Goal: Information Seeking & Learning: Learn about a topic

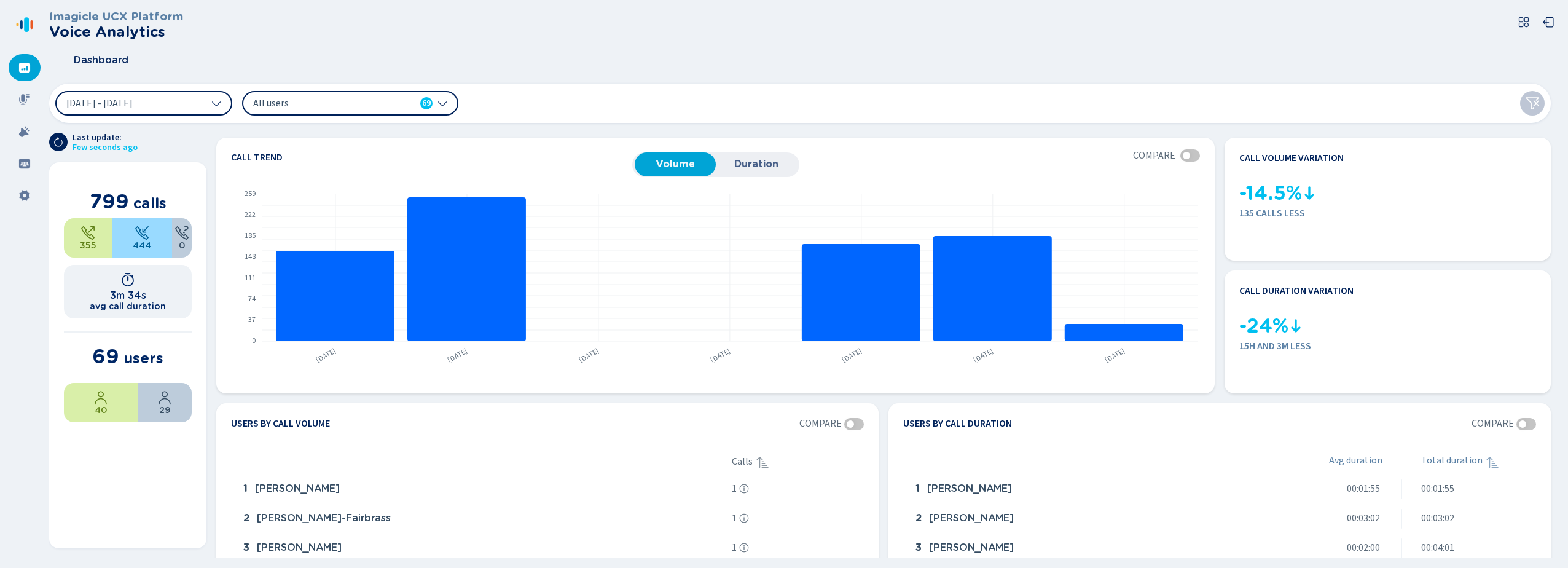
click at [273, 101] on span "All users" at bounding box center [323, 103] width 141 height 13
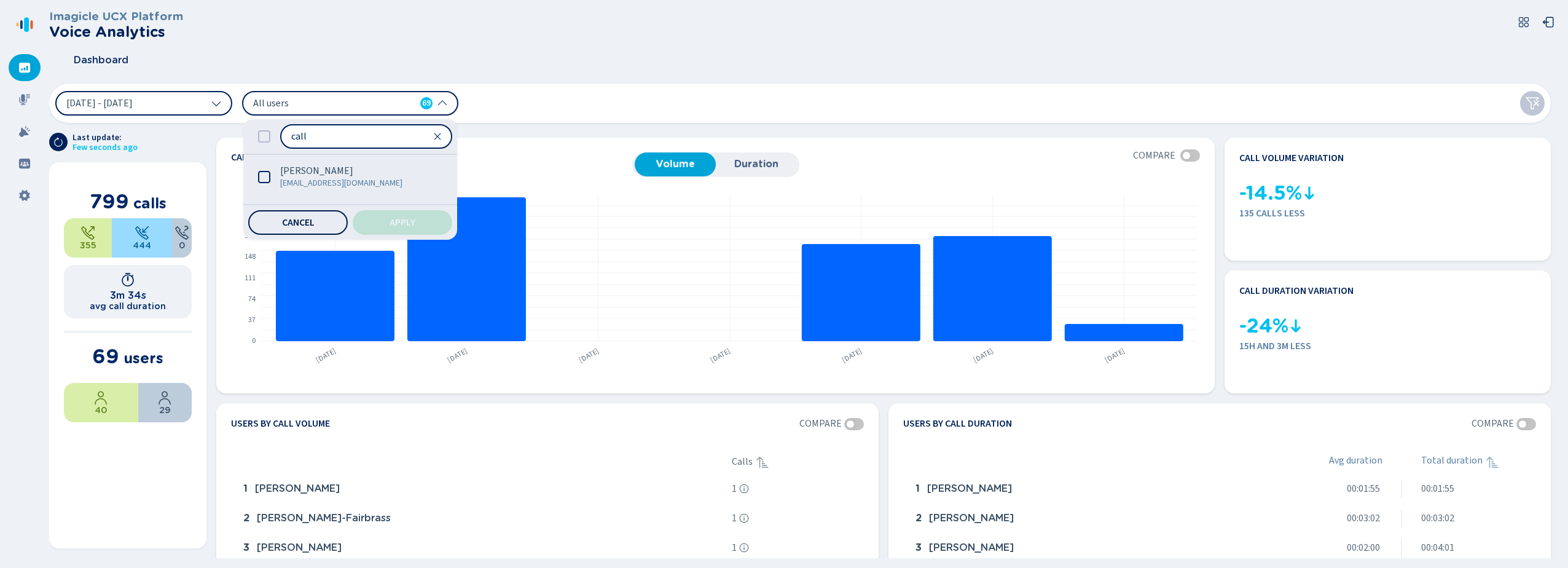
type input "call"
click at [282, 226] on span "Cancel" at bounding box center [298, 222] width 32 height 10
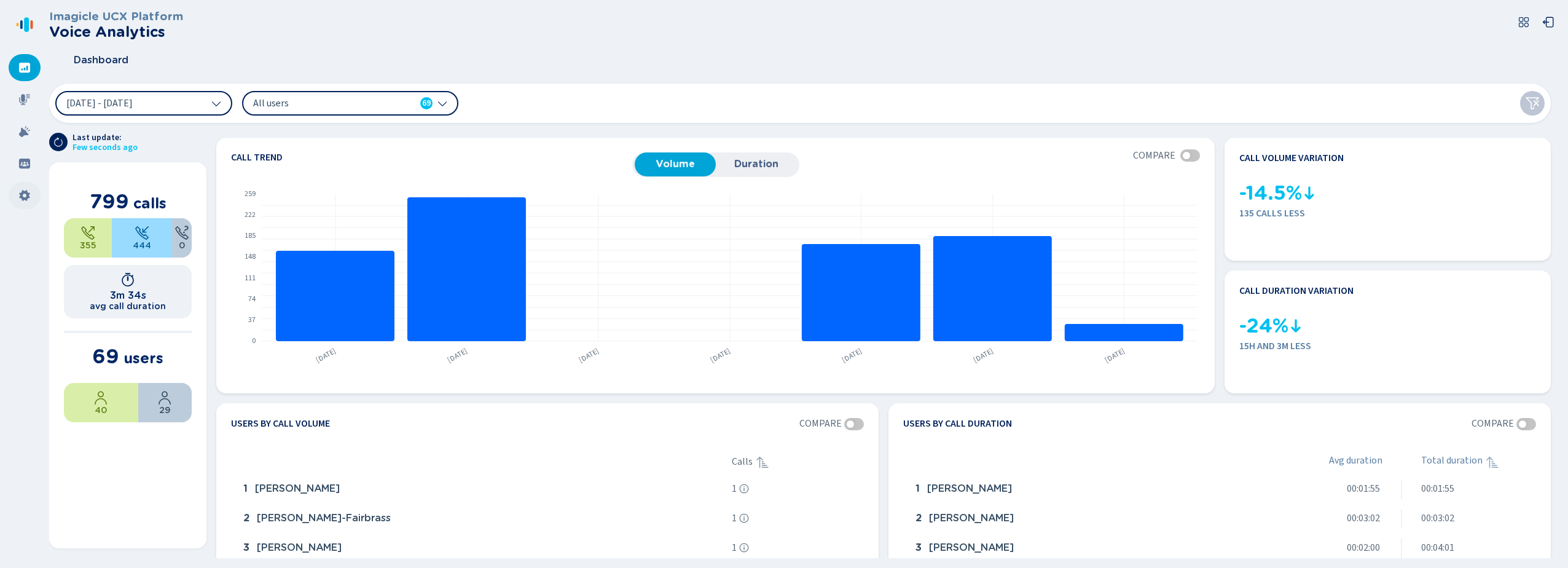
click at [16, 200] on div at bounding box center [24, 195] width 32 height 27
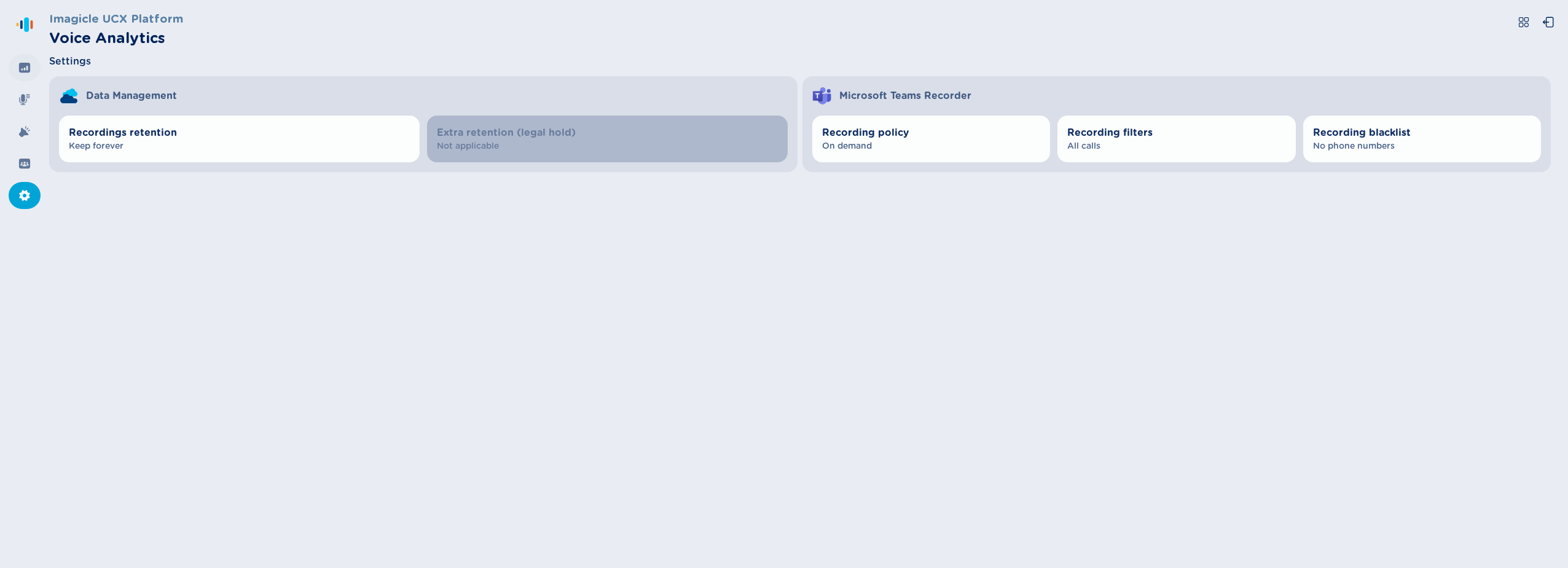
click at [26, 70] on icon at bounding box center [24, 67] width 11 height 10
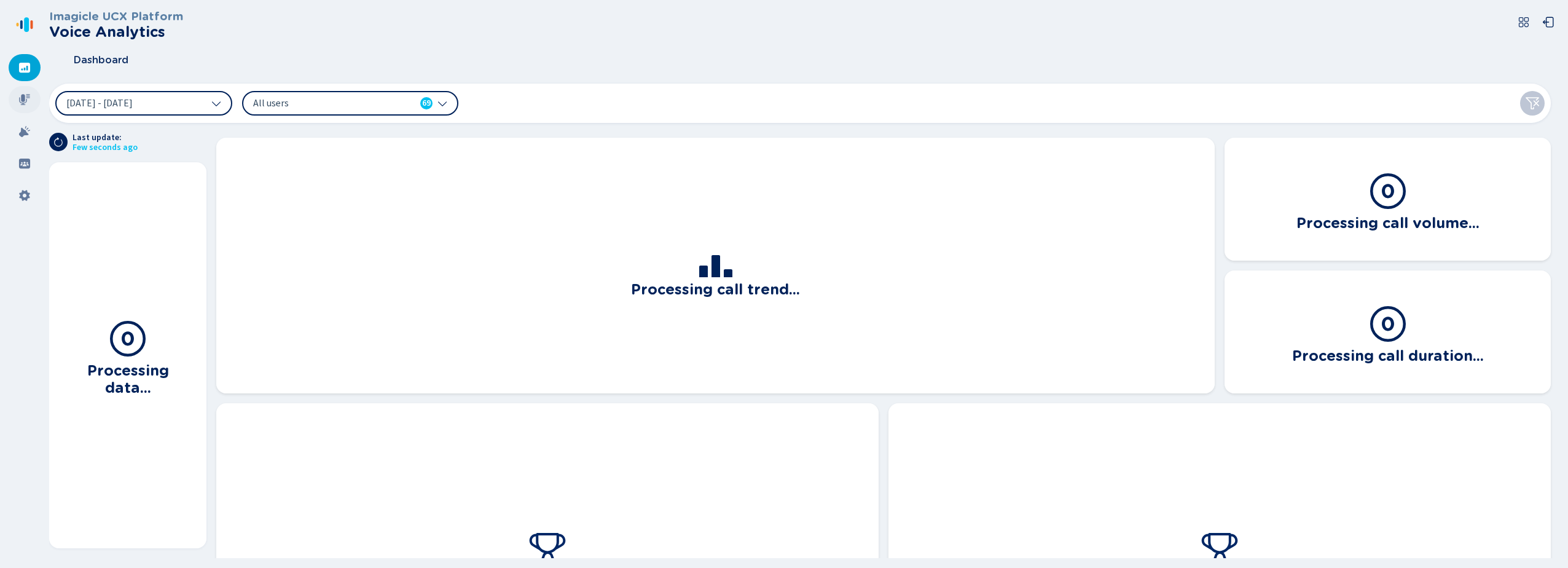
click at [32, 94] on div at bounding box center [24, 100] width 32 height 27
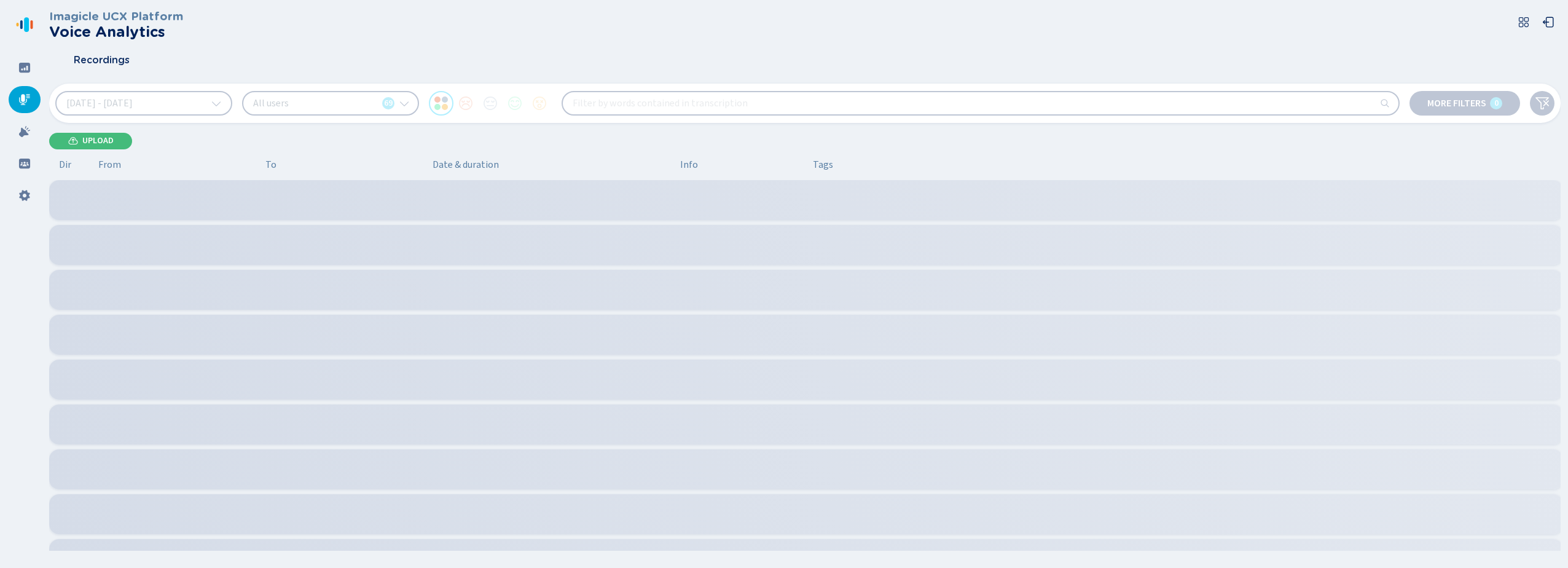
click at [31, 50] on nav at bounding box center [24, 284] width 49 height 568
click at [21, 69] on icon at bounding box center [24, 67] width 11 height 10
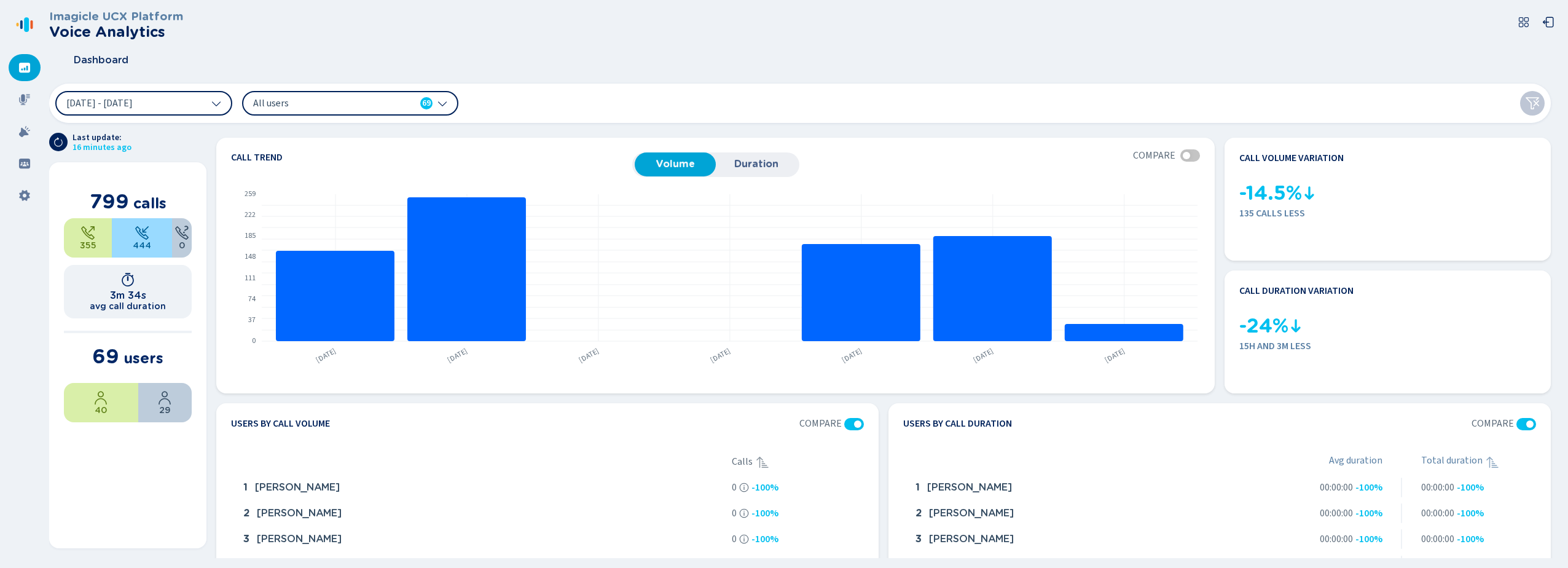
click at [1118, 41] on header "Imagicle UCX Platform Voice Analytics Dashboard" at bounding box center [805, 43] width 1512 height 66
click at [824, 50] on div "Dashboard" at bounding box center [805, 61] width 1512 height 31
click at [745, 41] on header "Imagicle UCX Platform Voice Analytics Dashboard" at bounding box center [805, 43] width 1512 height 66
click at [332, 97] on span "All users" at bounding box center [323, 103] width 141 height 13
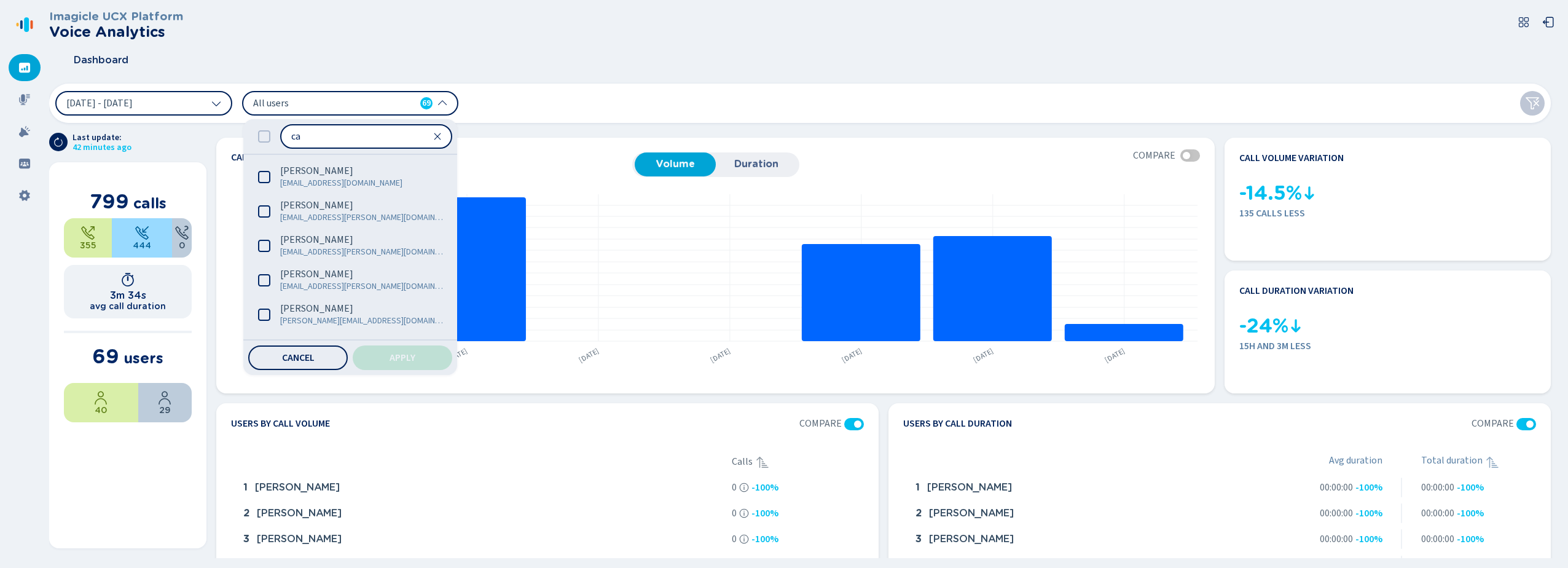
type input "c"
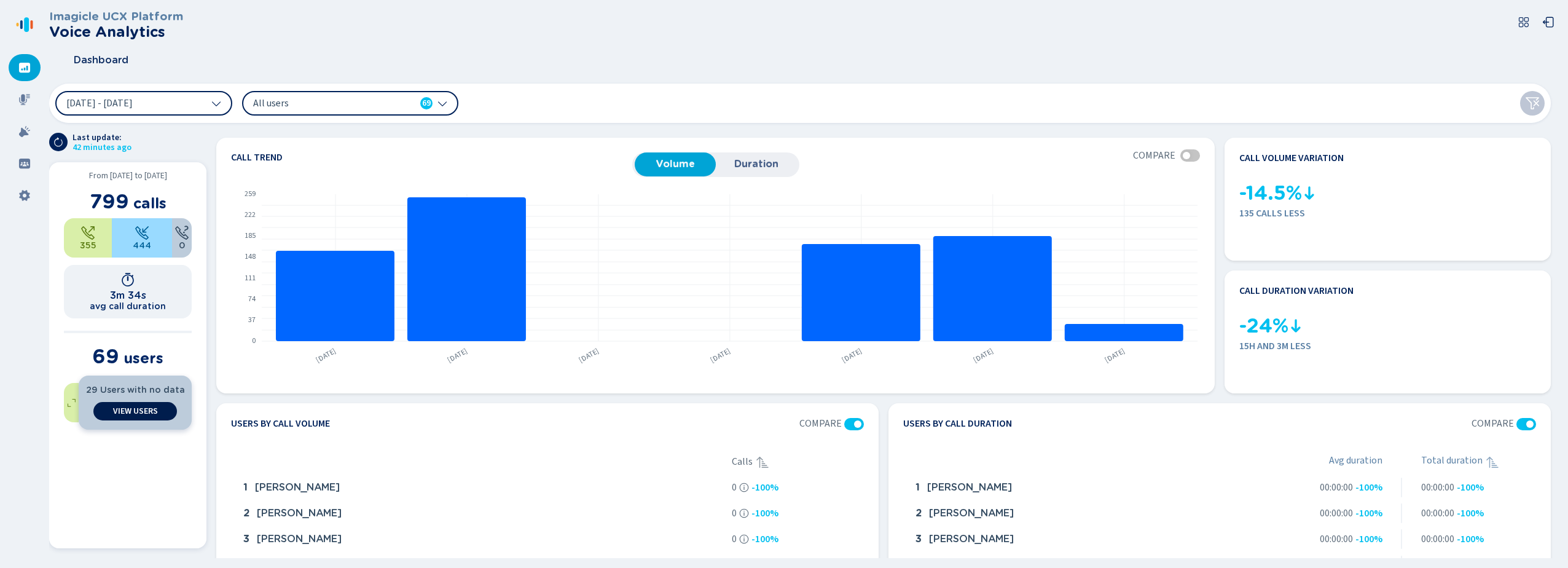
click at [127, 413] on span "View Users" at bounding box center [135, 411] width 45 height 10
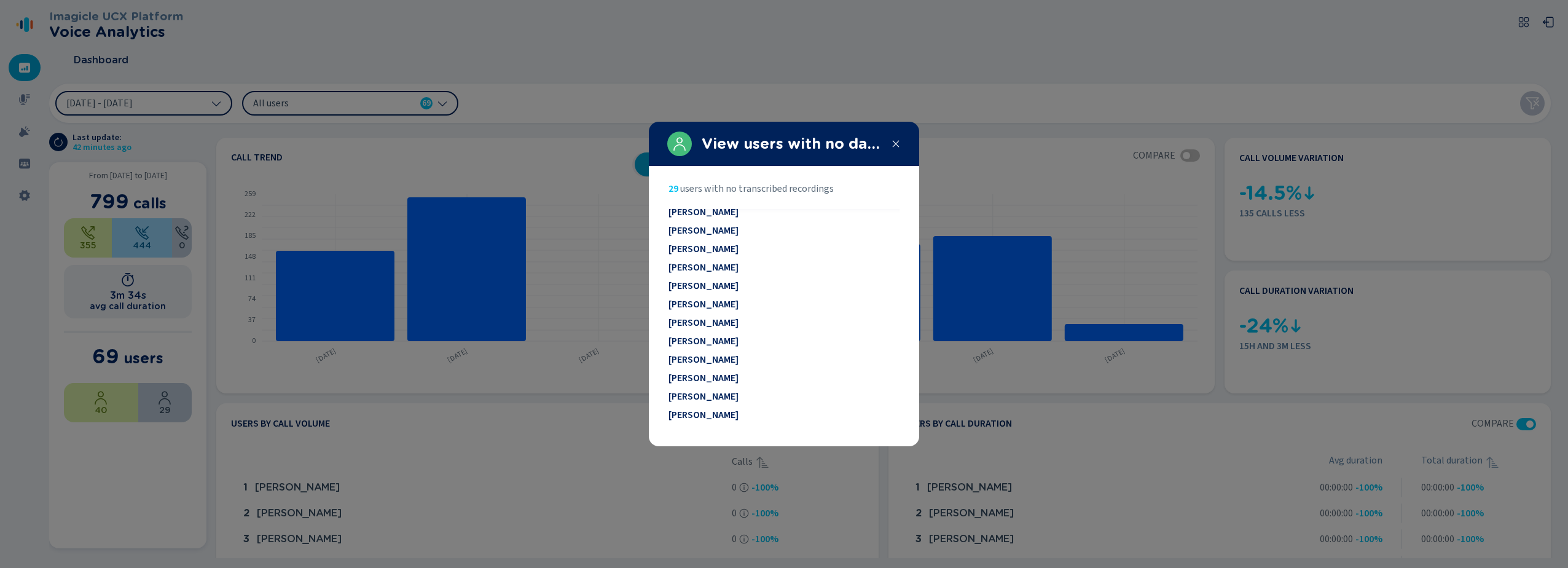
scroll to position [321, 0]
click at [659, 28] on div at bounding box center [784, 284] width 1568 height 568
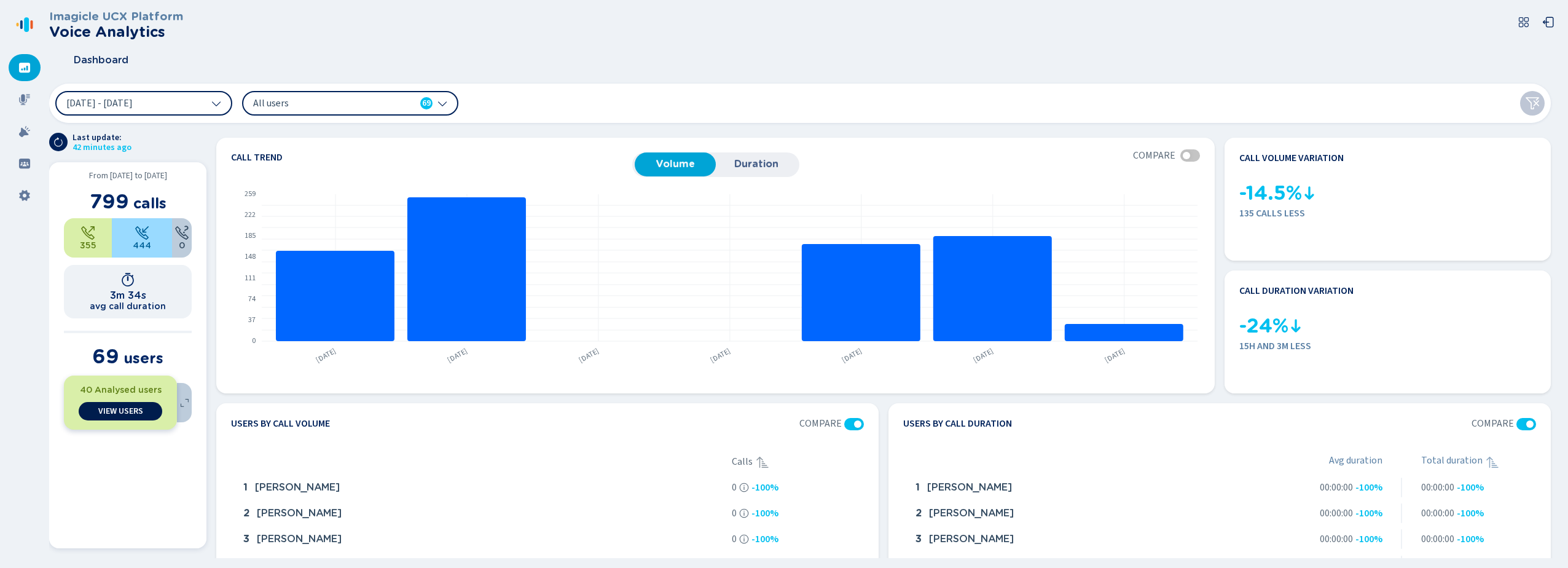
click at [124, 408] on span "View Users" at bounding box center [120, 411] width 45 height 10
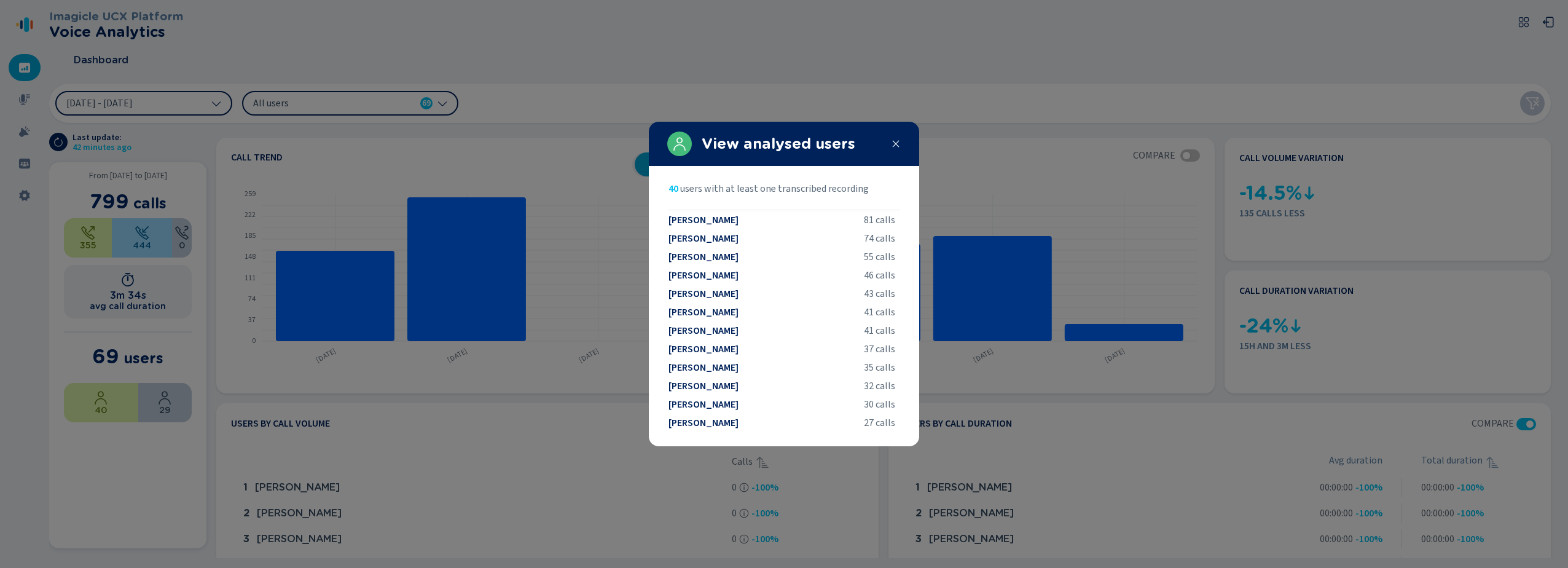
scroll to position [0, 0]
click at [816, 55] on div at bounding box center [784, 284] width 1568 height 568
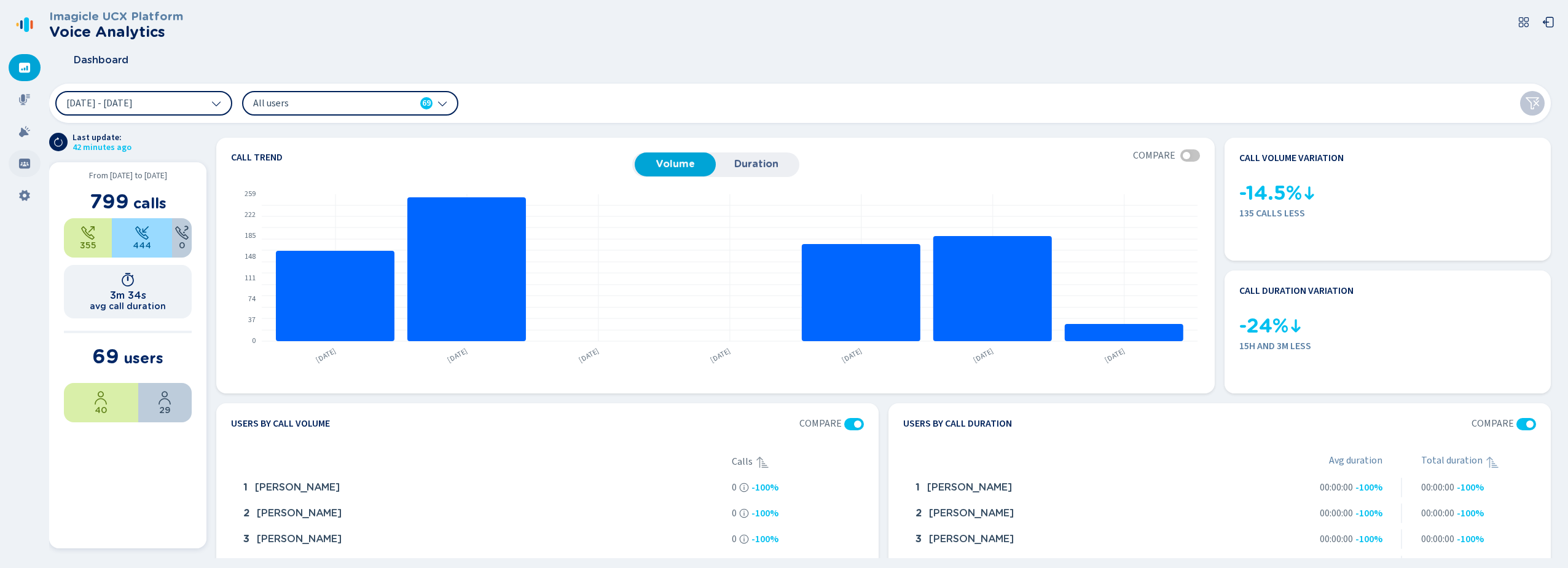
click at [24, 159] on icon at bounding box center [24, 163] width 11 height 10
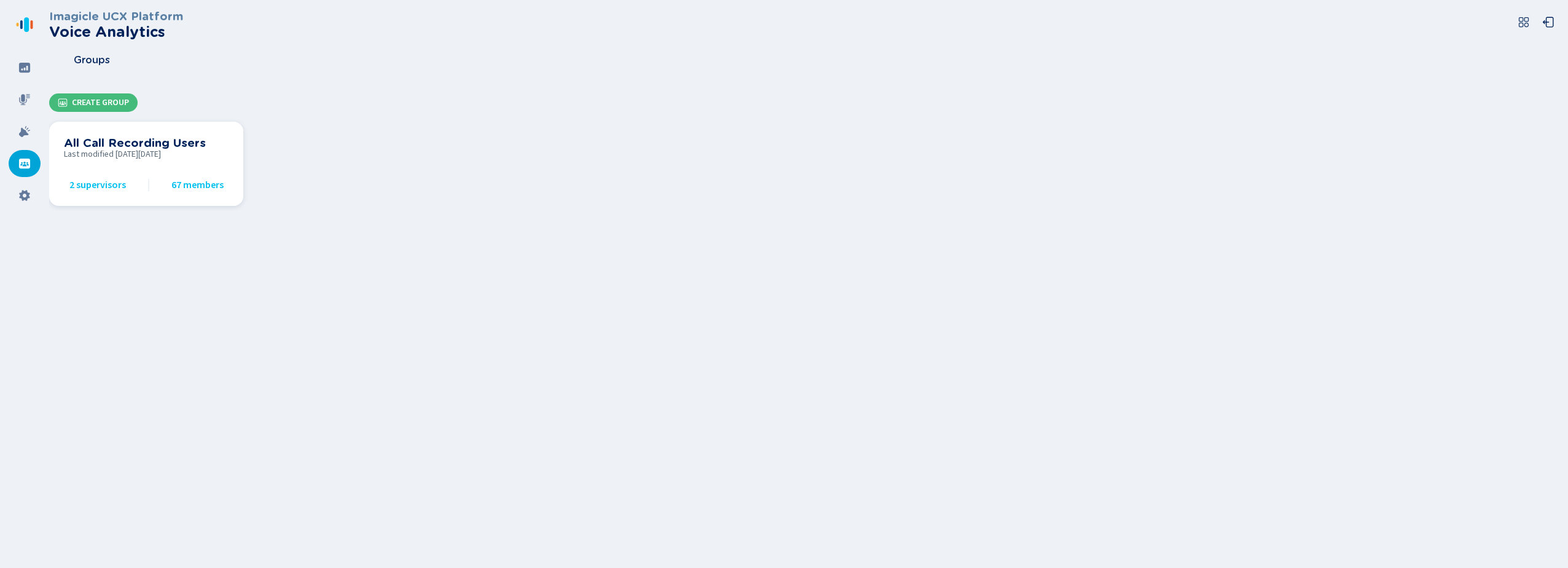
click at [216, 182] on span "67 members" at bounding box center [197, 185] width 52 height 11
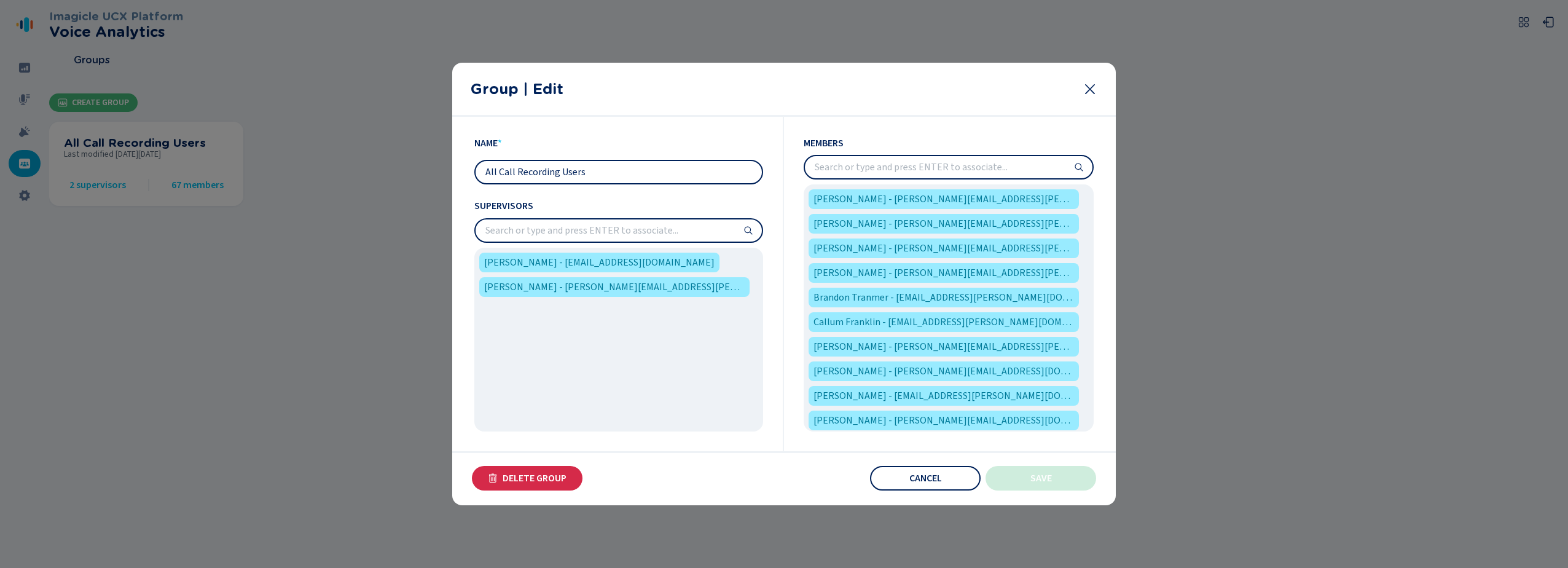
click at [926, 171] on input "search" at bounding box center [949, 167] width 288 height 22
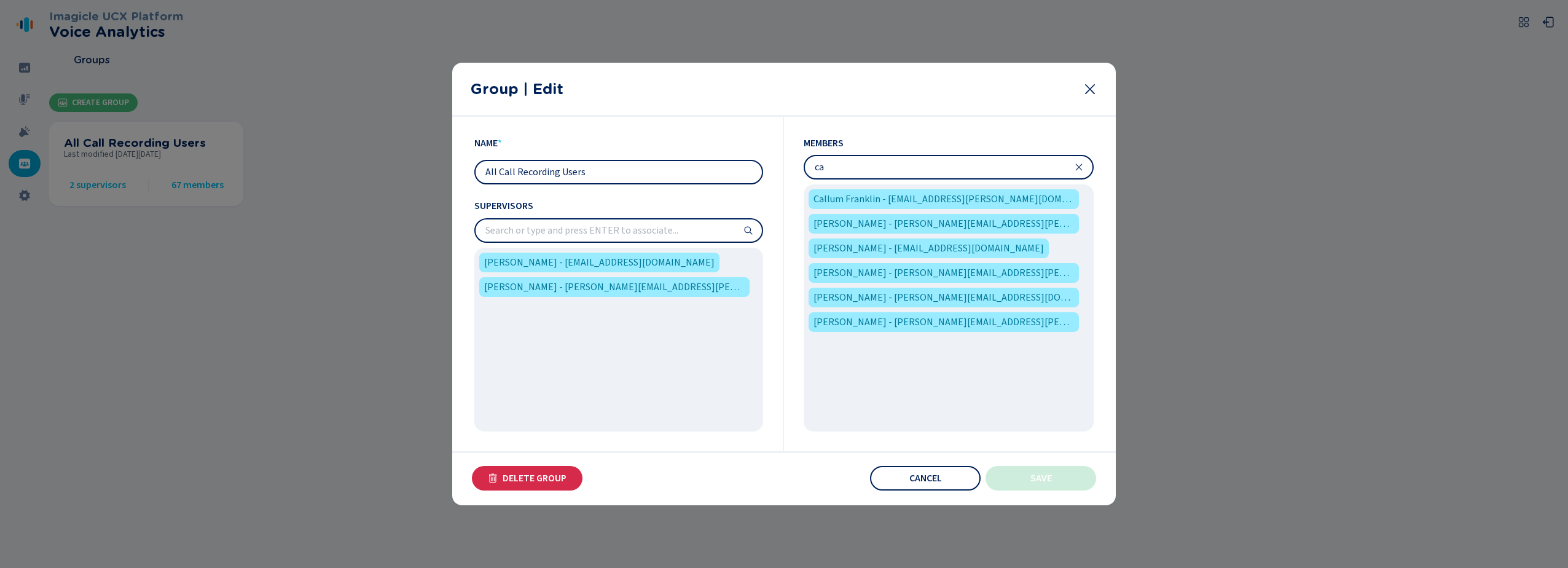
type input "c"
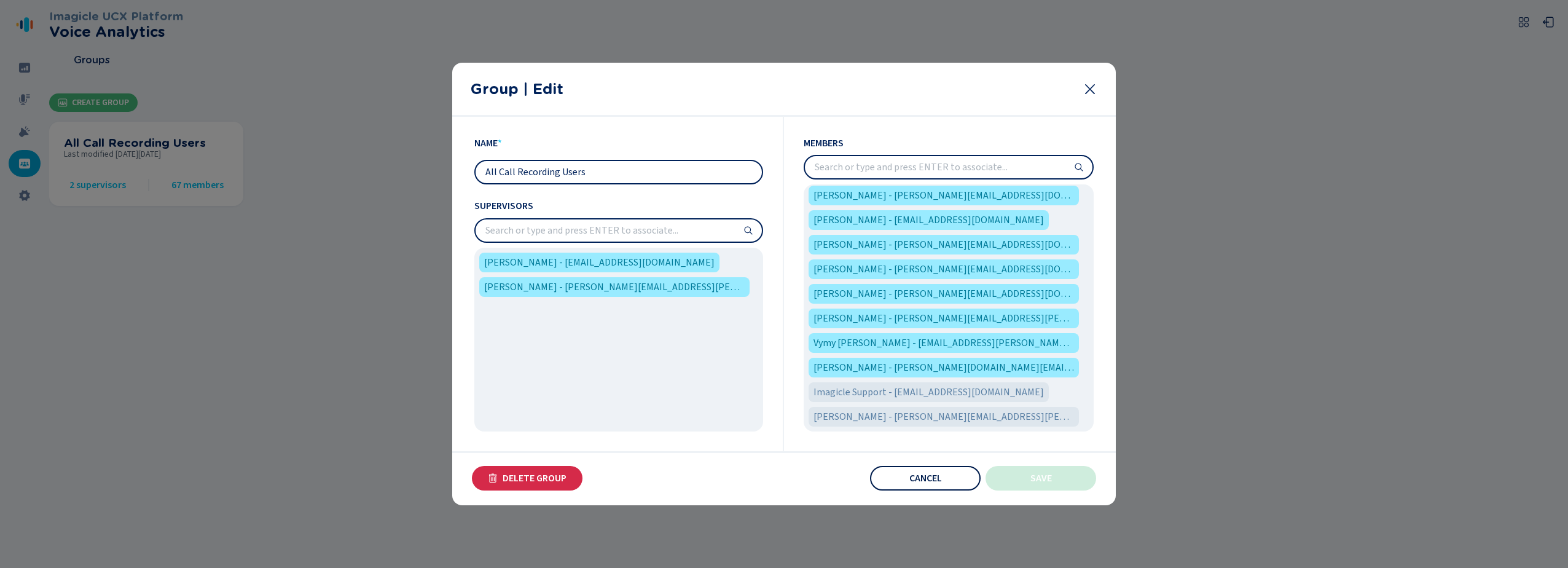
scroll to position [1406, 0]
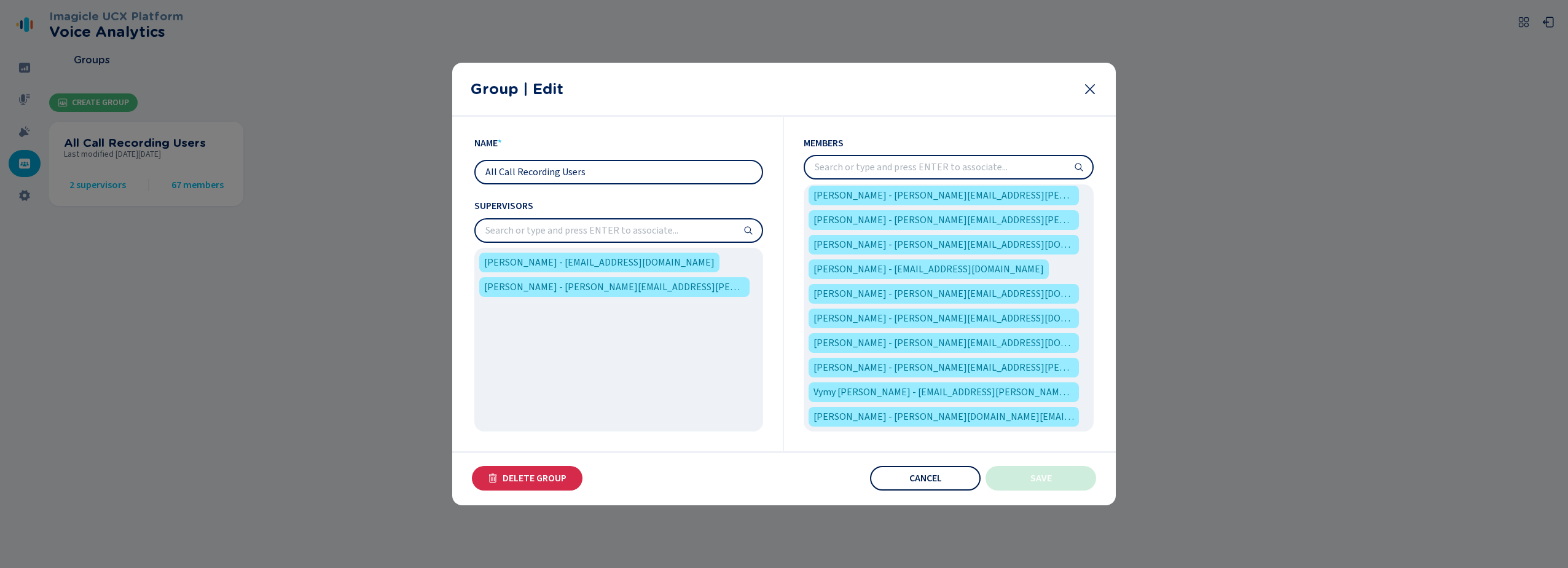
click at [920, 480] on span "Cancel" at bounding box center [926, 478] width 32 height 10
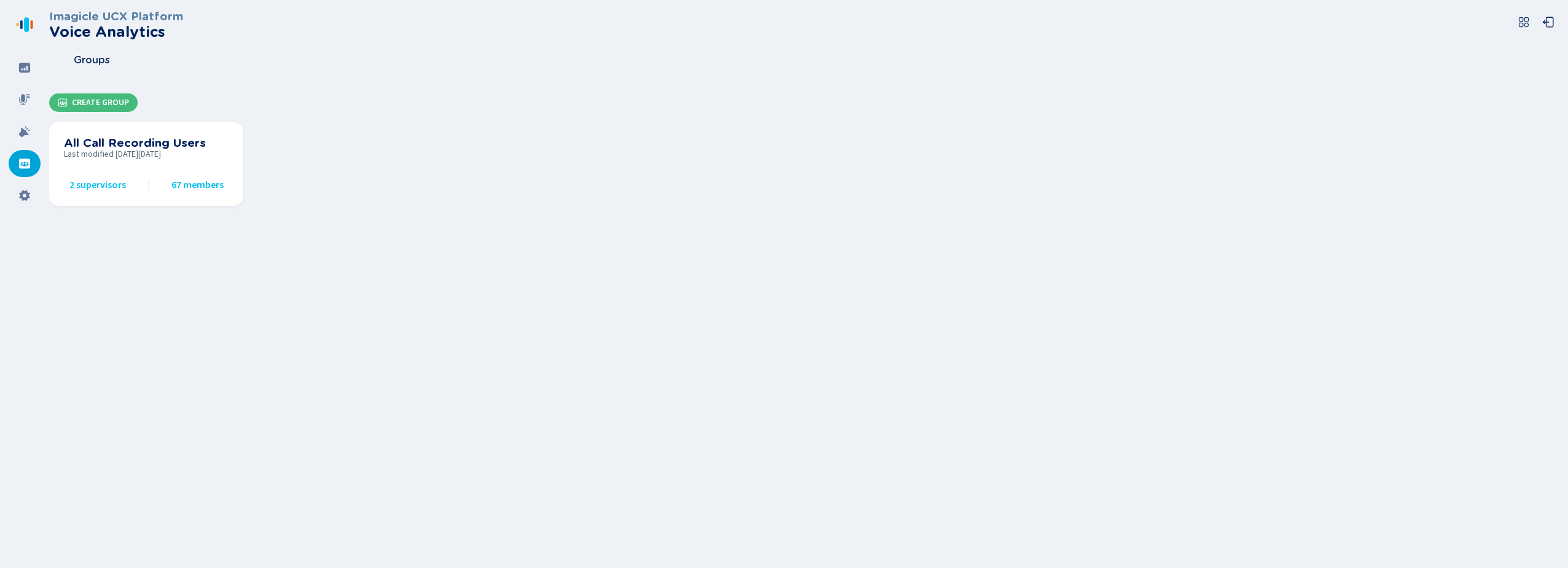
click at [479, 316] on div "Imagicle UCX Platform Voice Analytics Groups Create Group All Call Recording Us…" at bounding box center [809, 284] width 1519 height 568
click at [19, 57] on div at bounding box center [24, 67] width 32 height 27
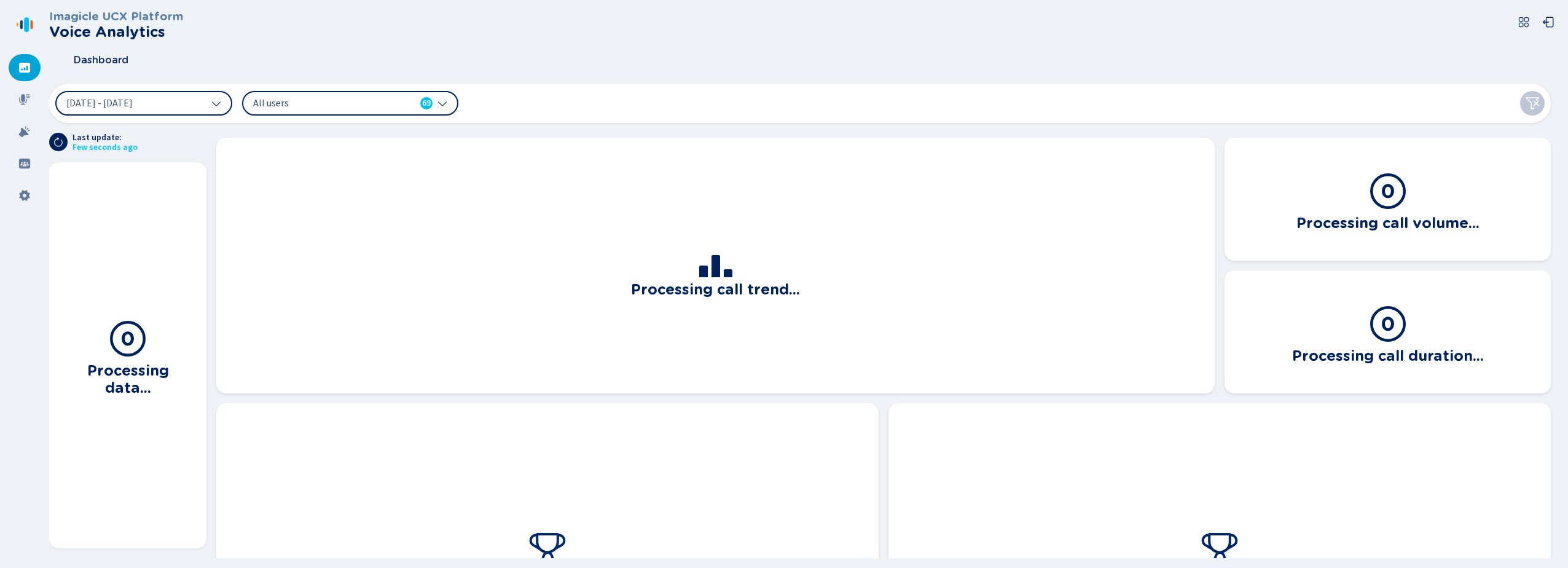
click at [262, 105] on span "All users" at bounding box center [323, 103] width 141 height 13
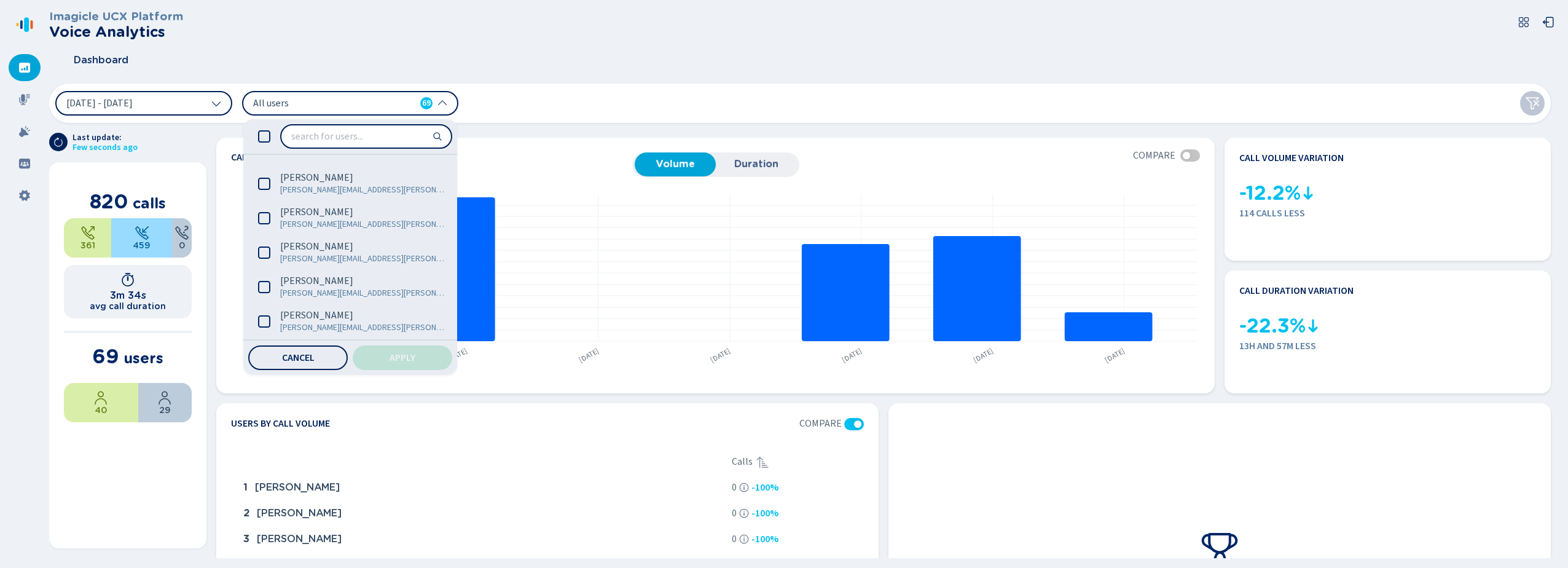
scroll to position [2201, 0]
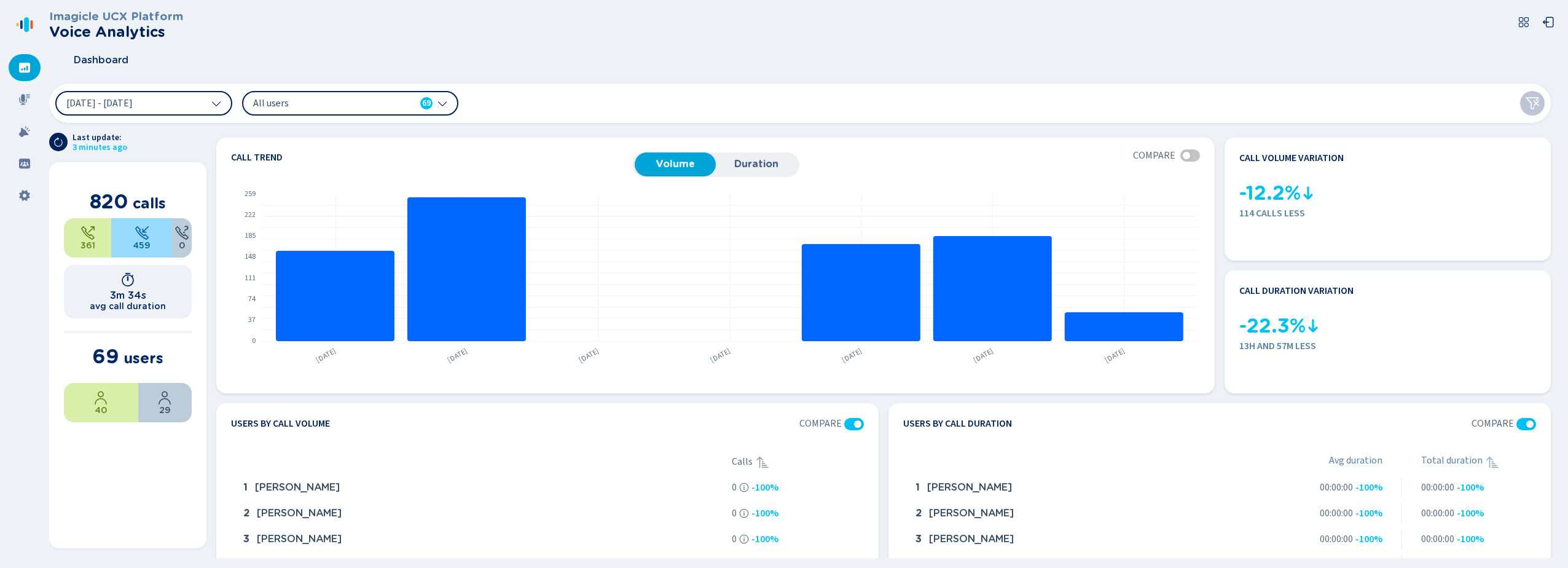
click at [1527, 18] on icon at bounding box center [1524, 22] width 13 height 13
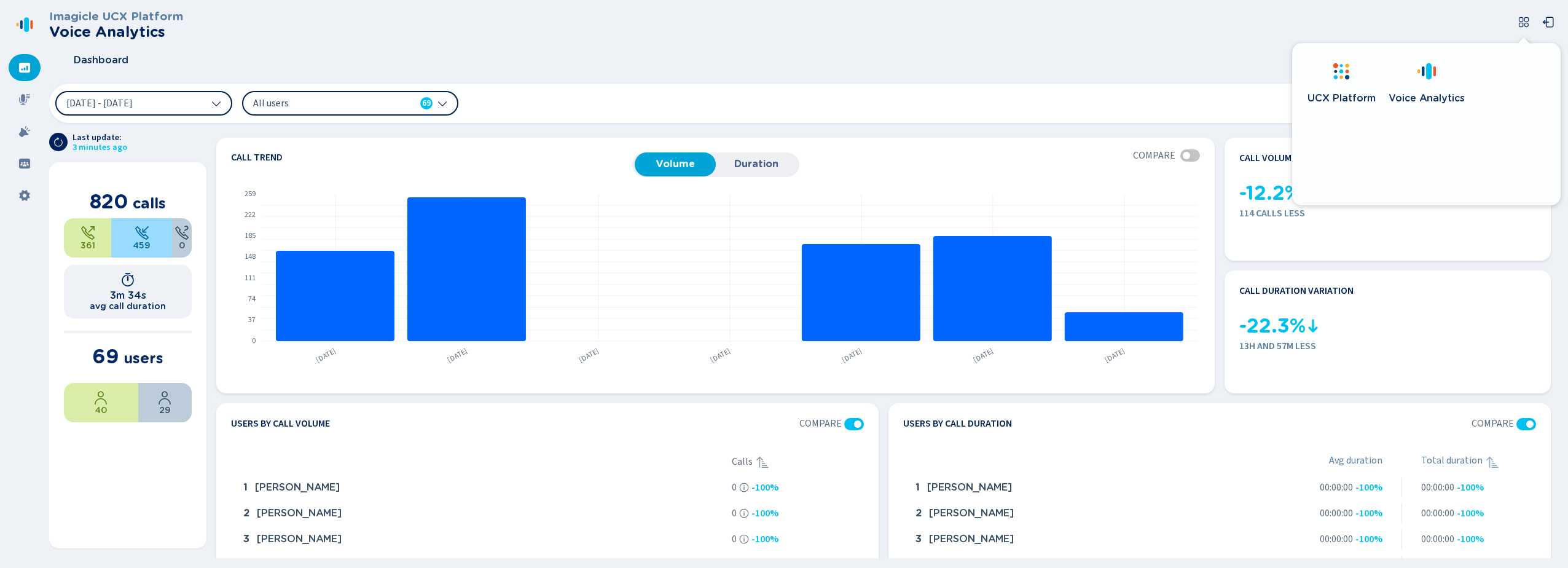
click at [1527, 18] on icon at bounding box center [1524, 22] width 13 height 13
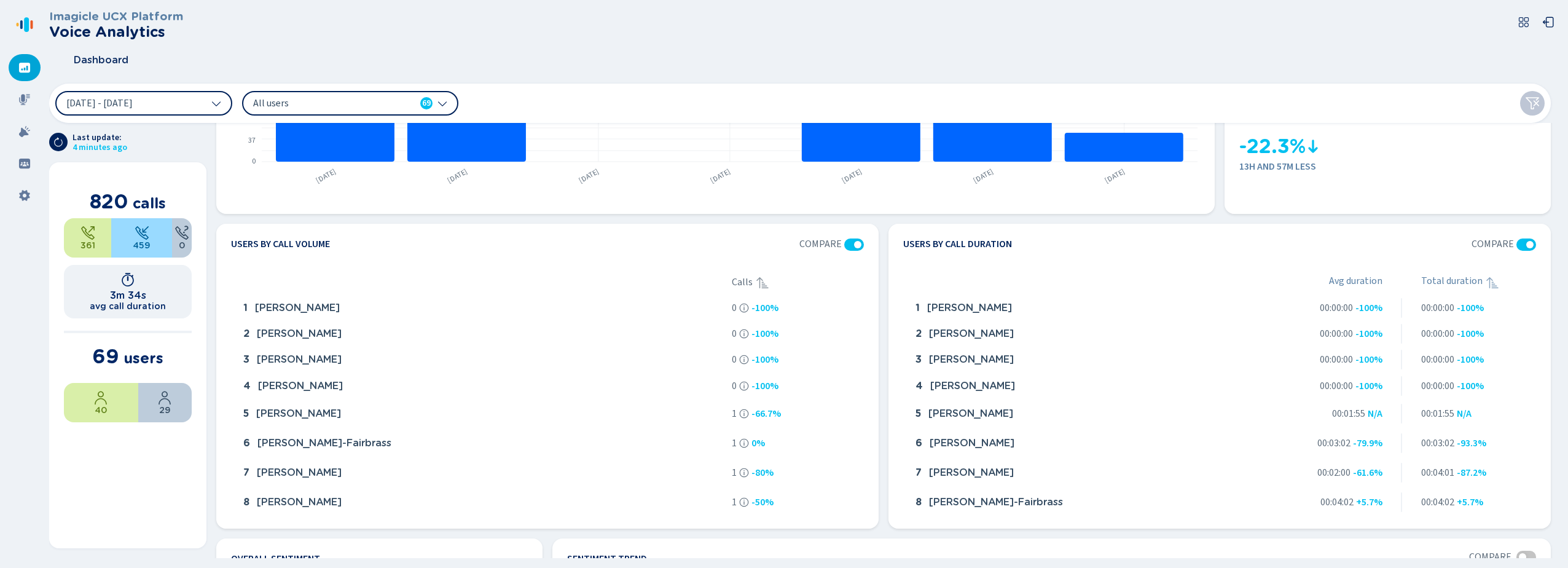
scroll to position [14, 0]
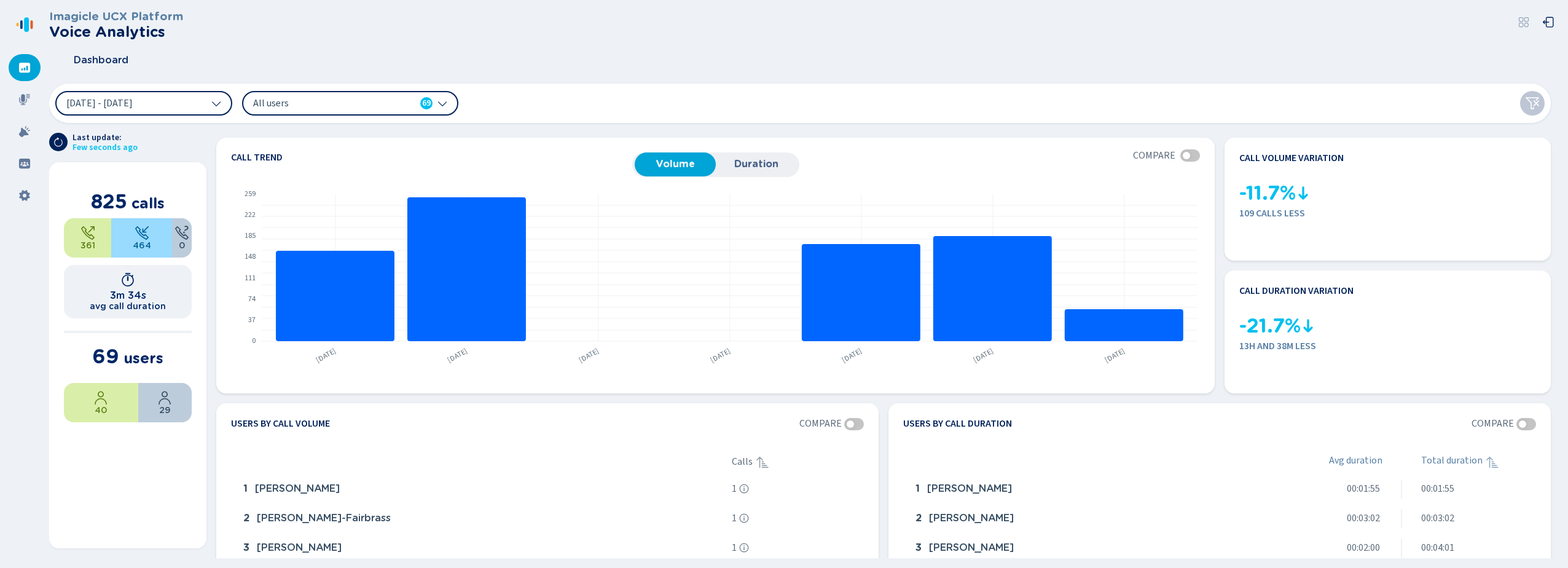
click at [314, 103] on span "All users" at bounding box center [323, 103] width 141 height 13
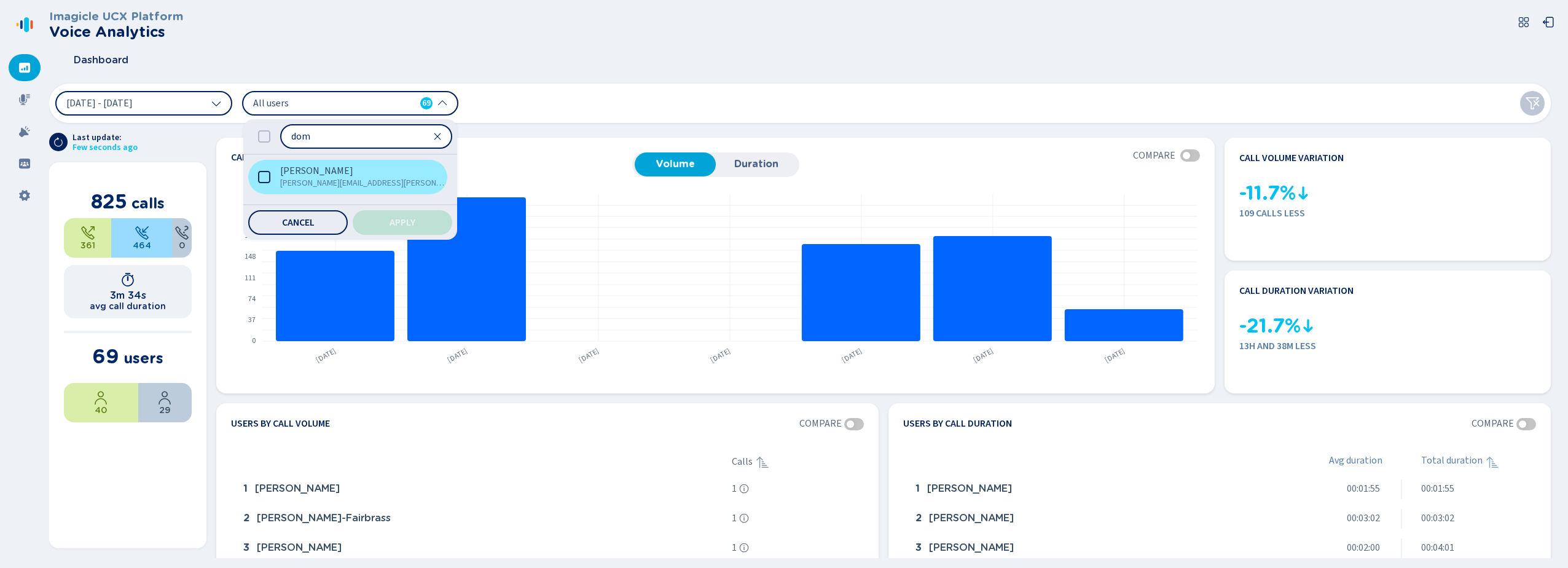
type input "dom"
click at [262, 175] on icon at bounding box center [264, 177] width 13 height 13
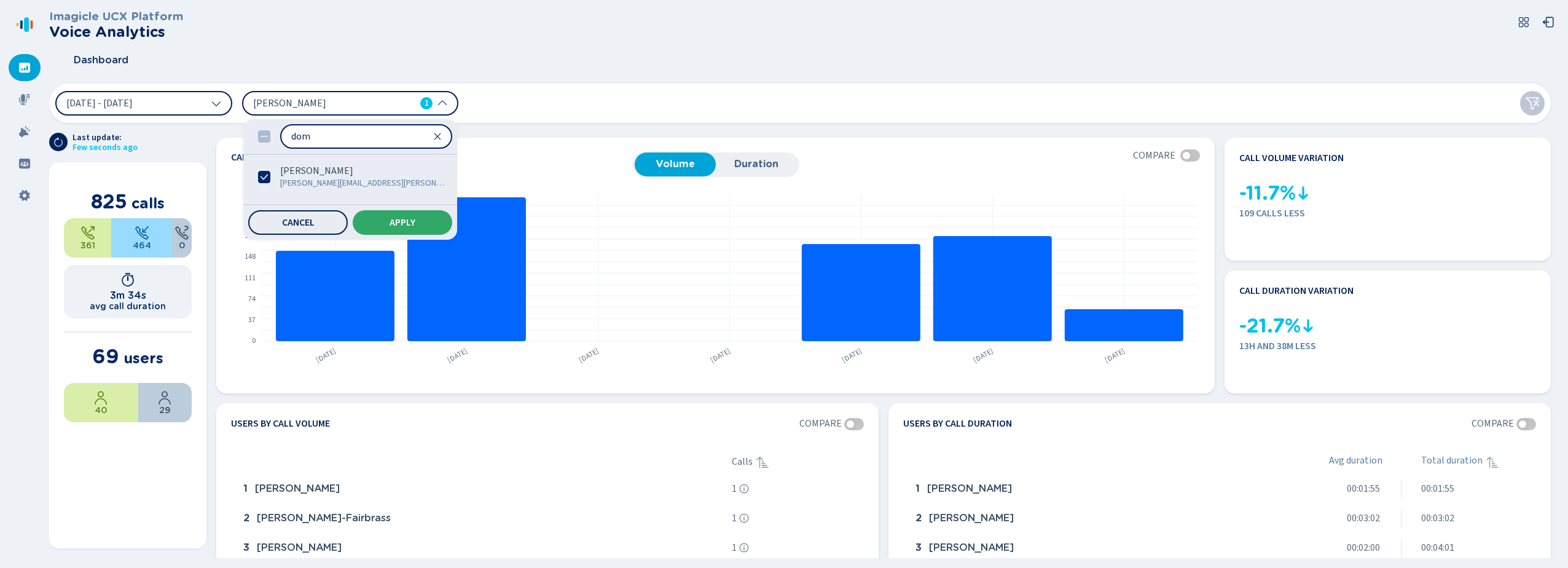
click at [413, 218] on span "Apply" at bounding box center [402, 222] width 26 height 10
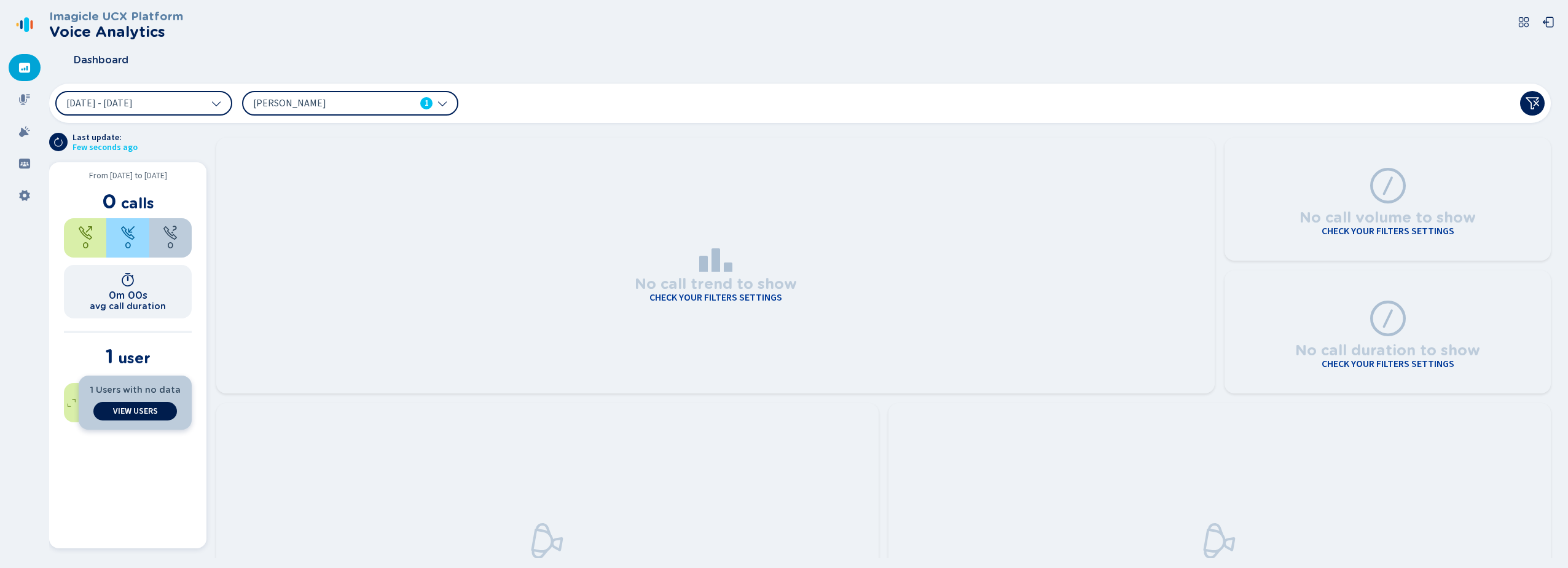
click at [154, 417] on button "View Users" at bounding box center [135, 411] width 83 height 18
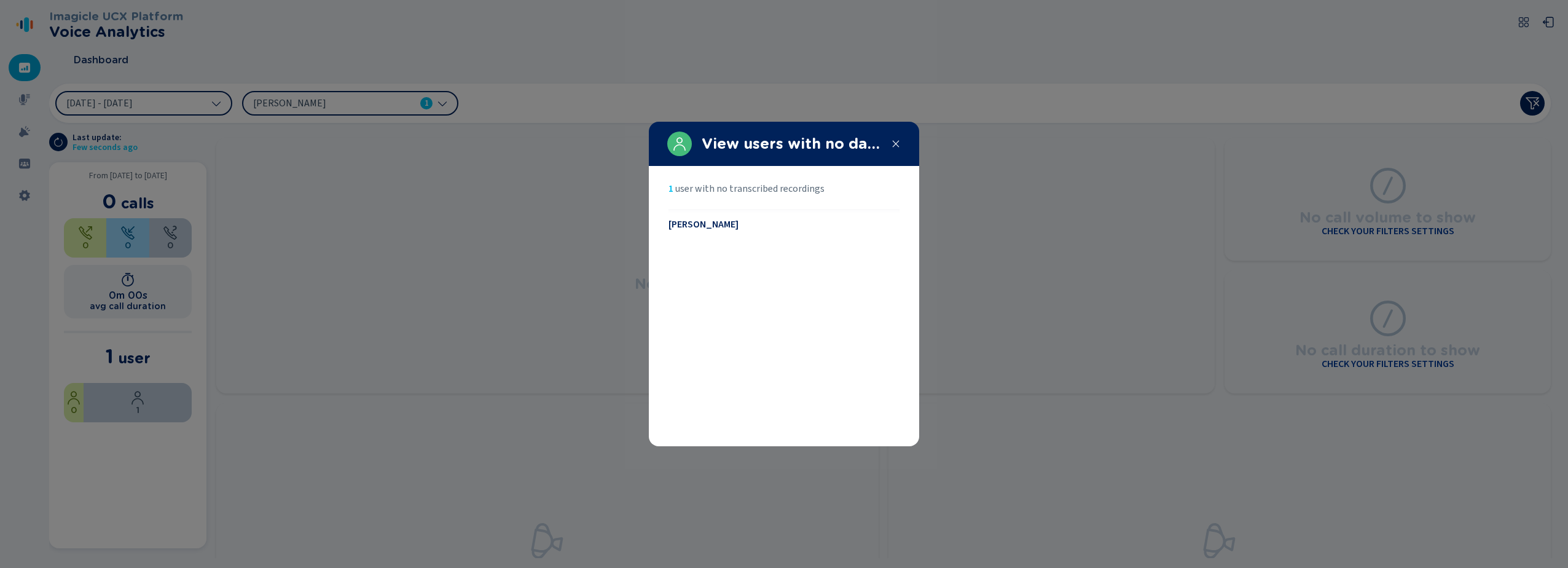
click at [894, 146] on icon at bounding box center [895, 143] width 10 height 10
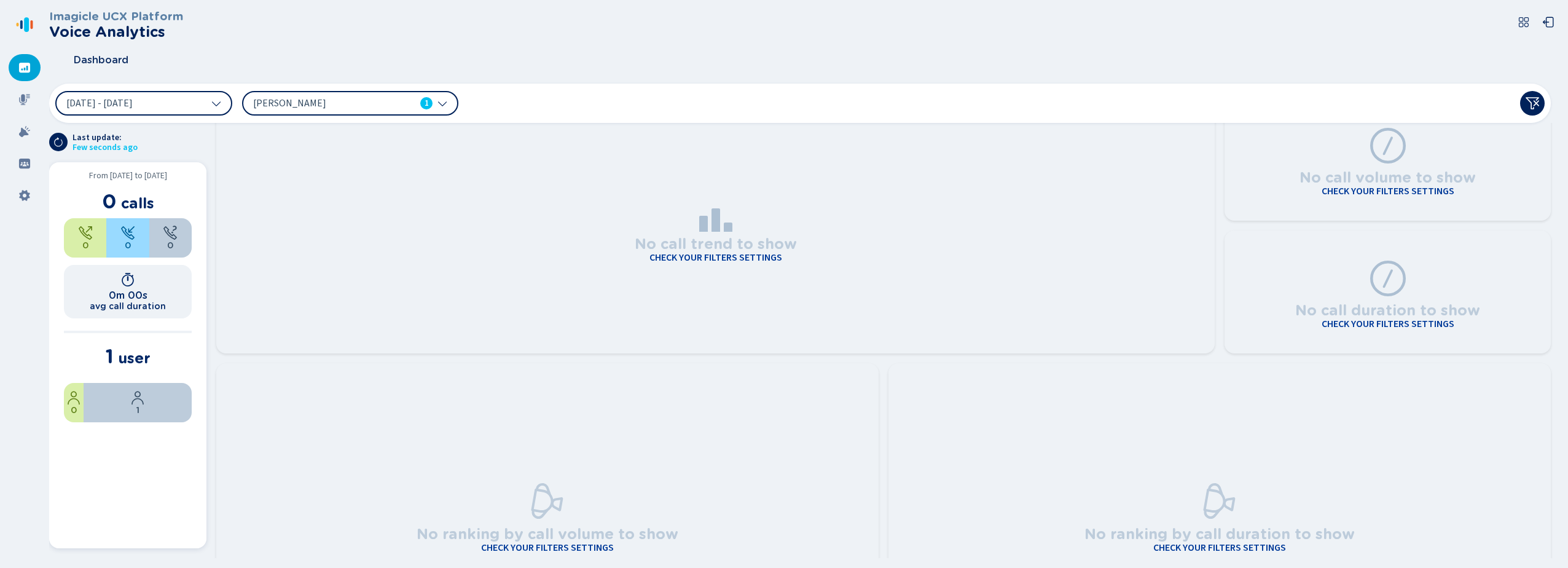
scroll to position [61, 0]
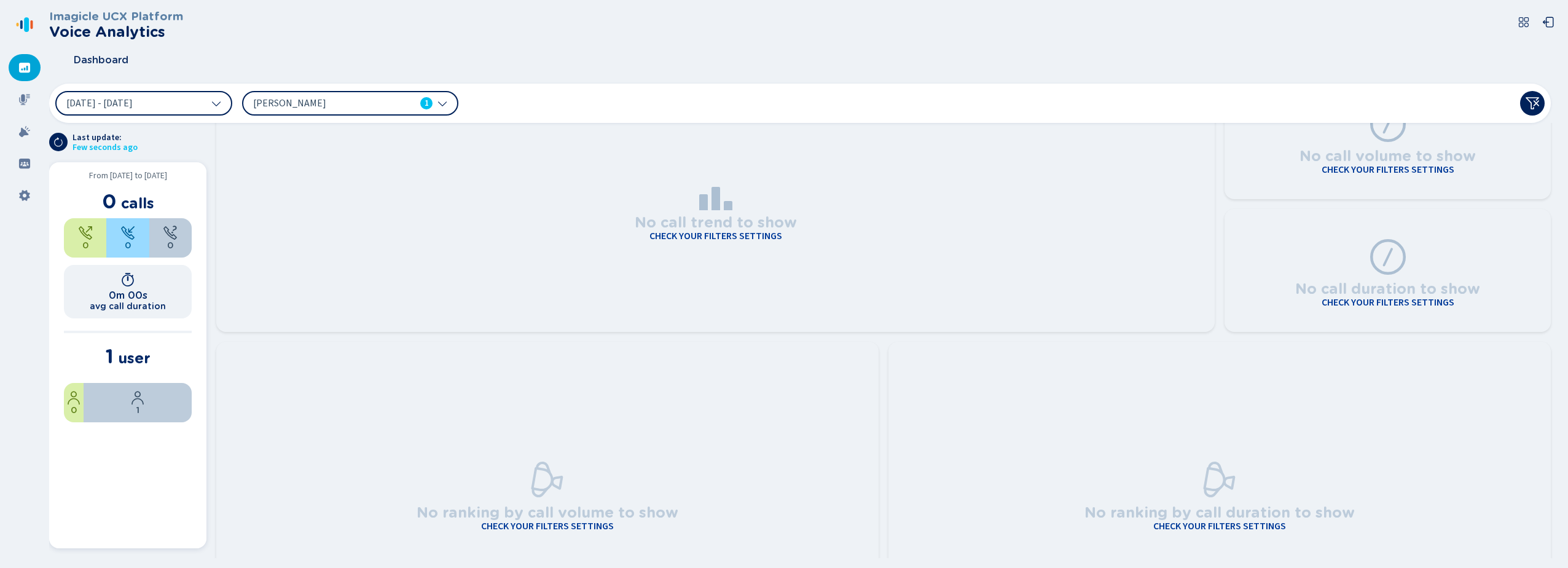
click at [364, 95] on div "[PERSON_NAME] 1" at bounding box center [350, 103] width 216 height 24
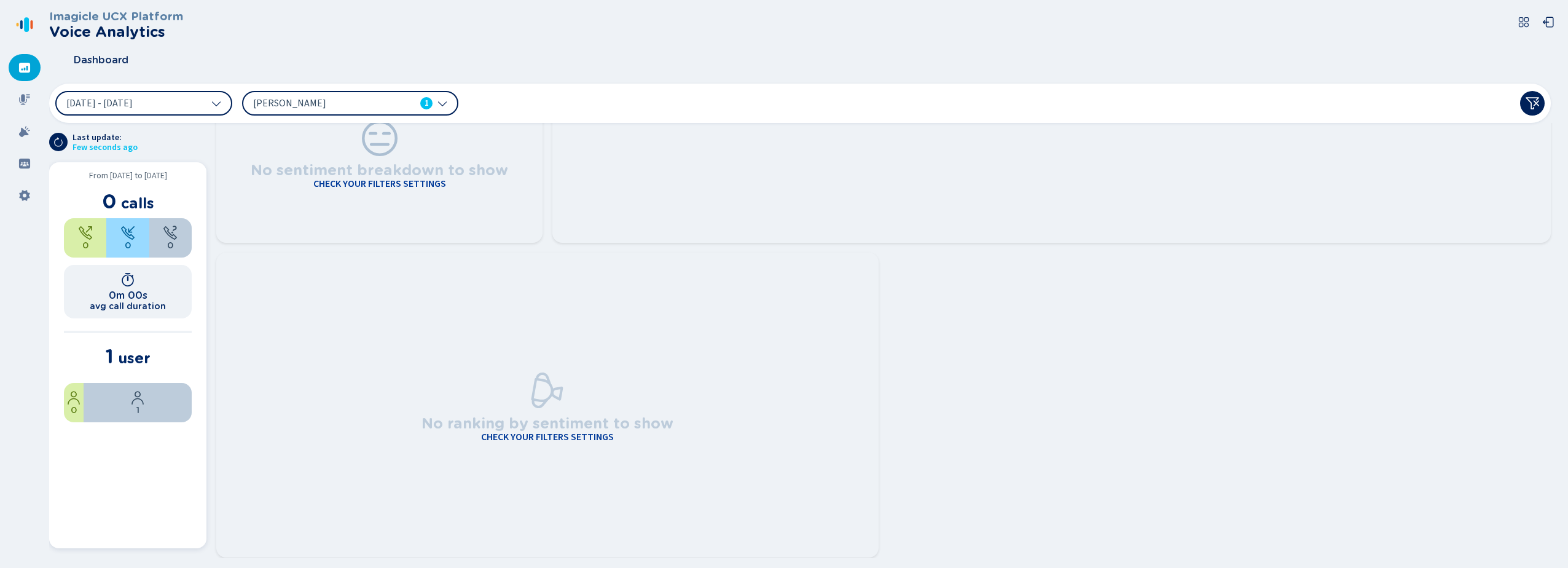
scroll to position [937, 0]
click at [37, 92] on div at bounding box center [24, 100] width 32 height 27
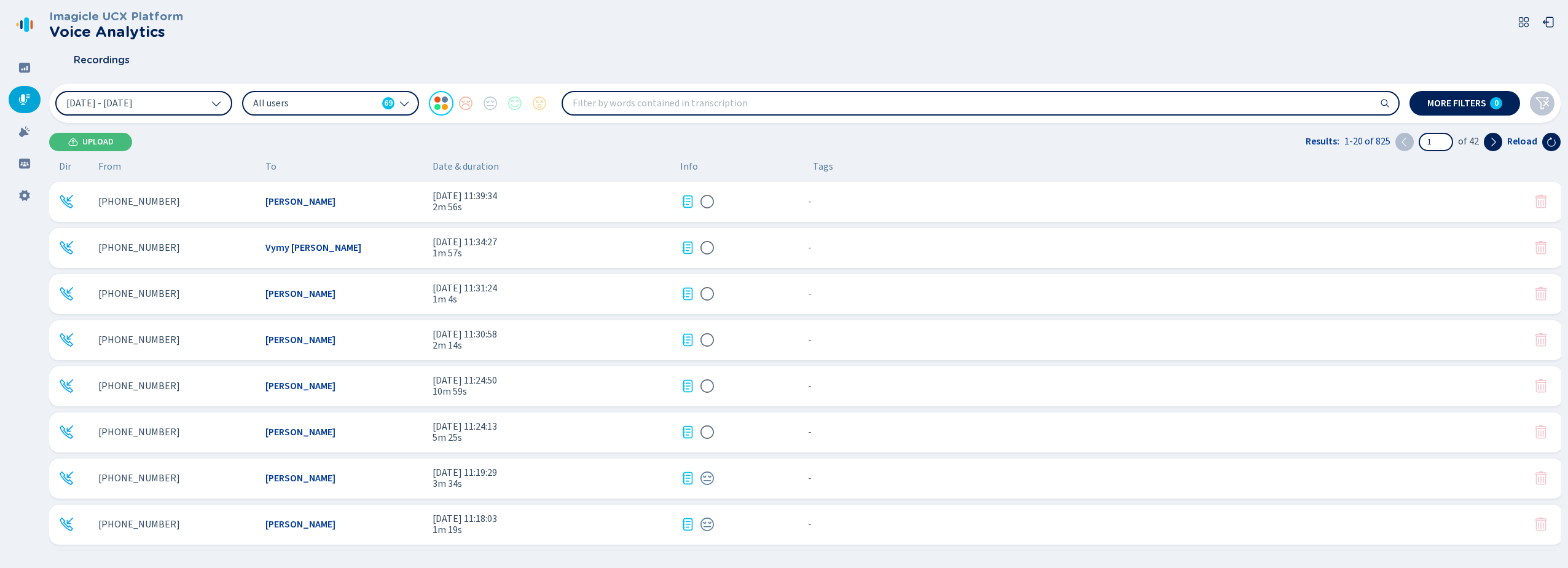
click at [127, 108] on span "[DATE] - [DATE]" at bounding box center [100, 103] width 66 height 10
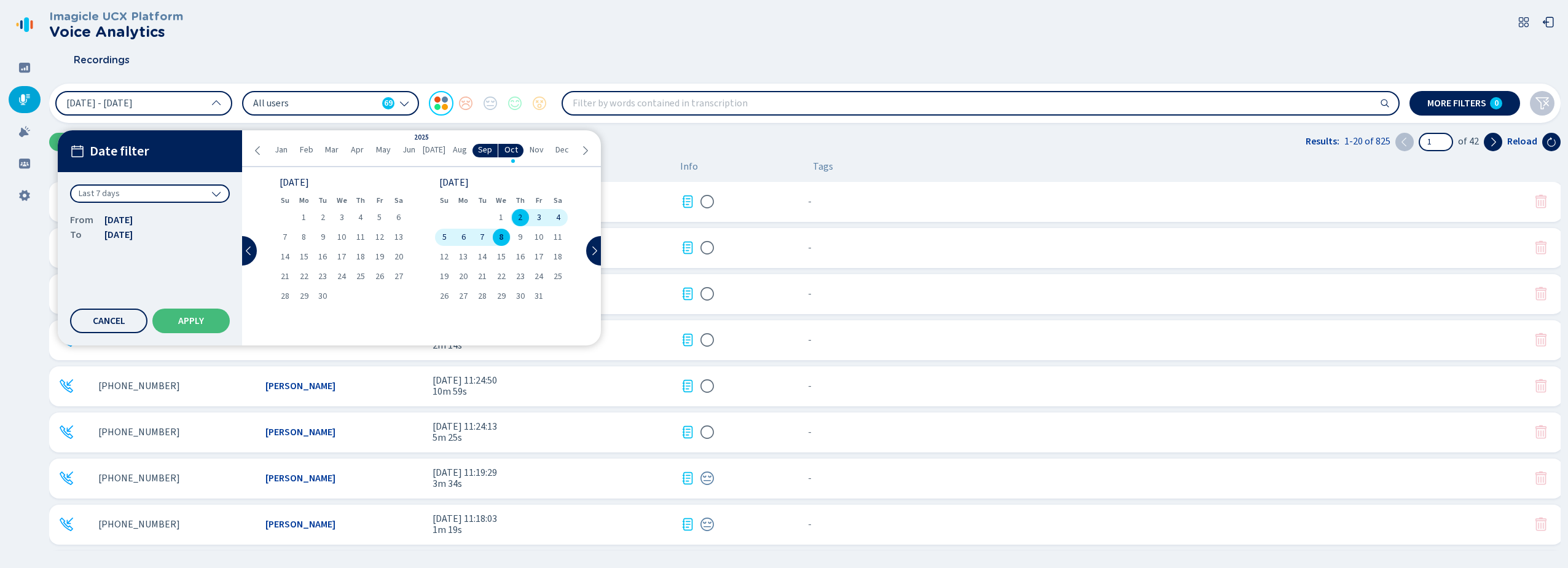
click at [168, 196] on div "Last 7 days" at bounding box center [150, 194] width 159 height 18
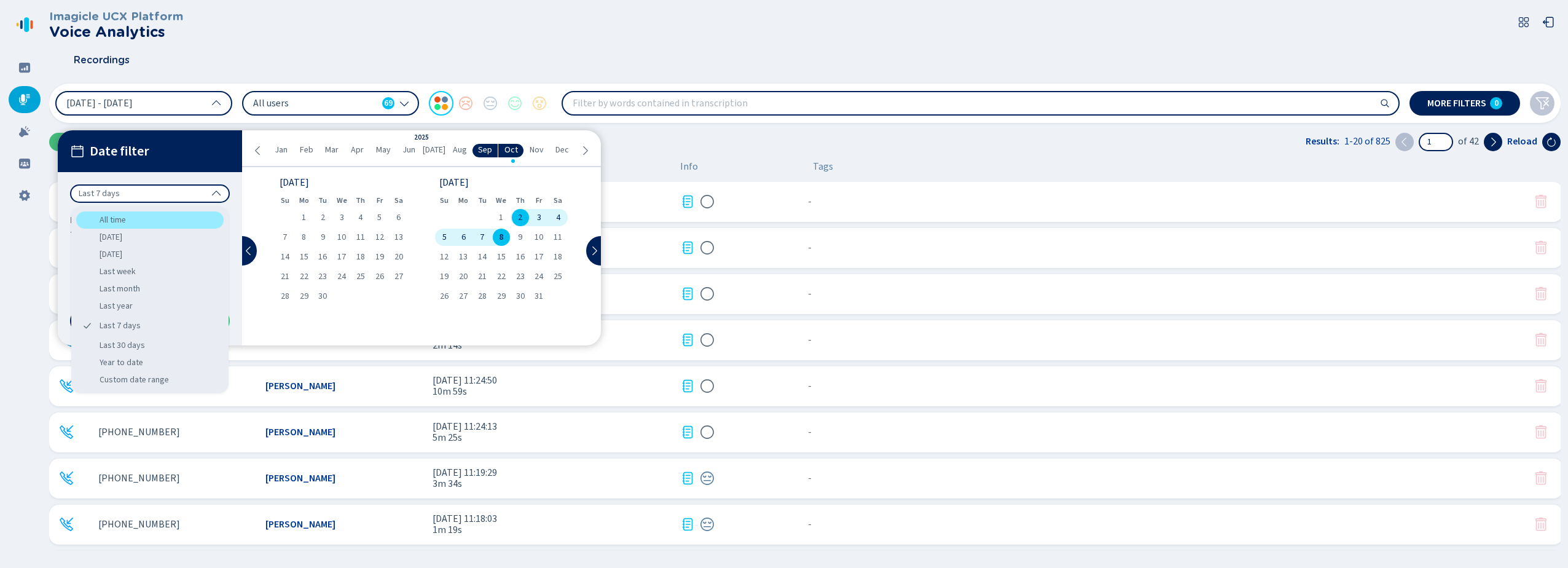
click at [128, 223] on div "All time" at bounding box center [150, 219] width 148 height 17
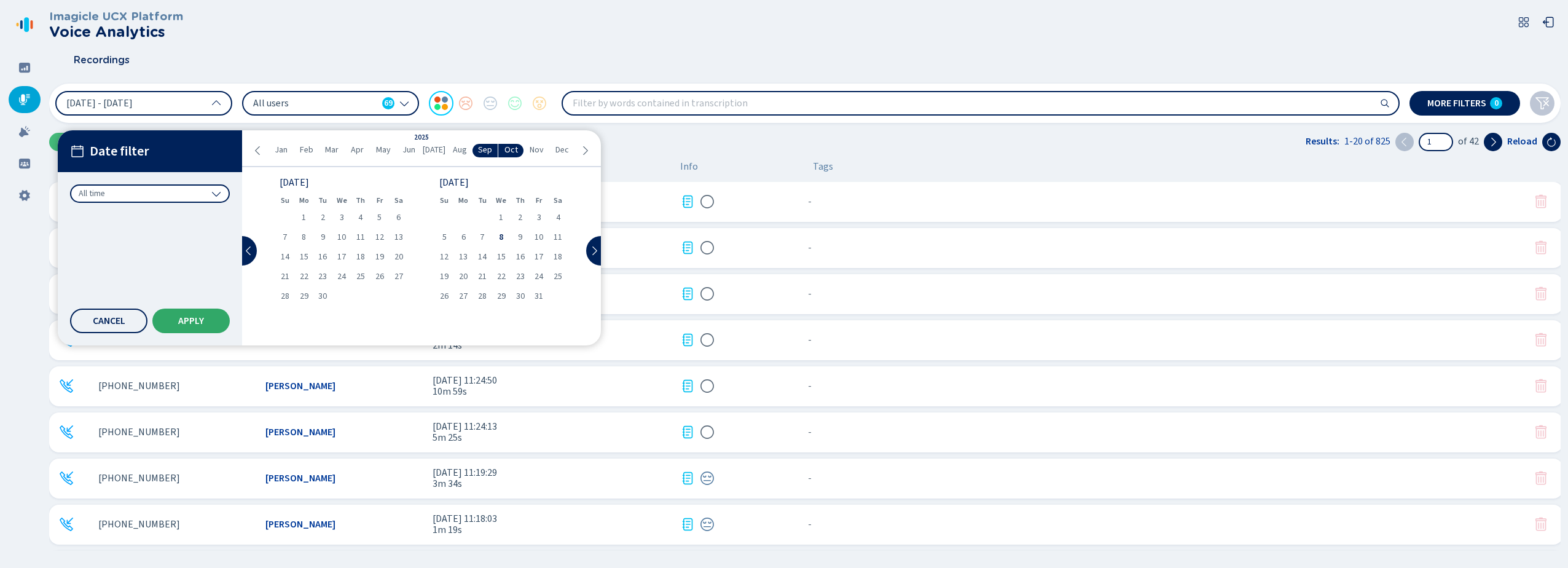
click at [200, 321] on span "Apply" at bounding box center [190, 321] width 26 height 10
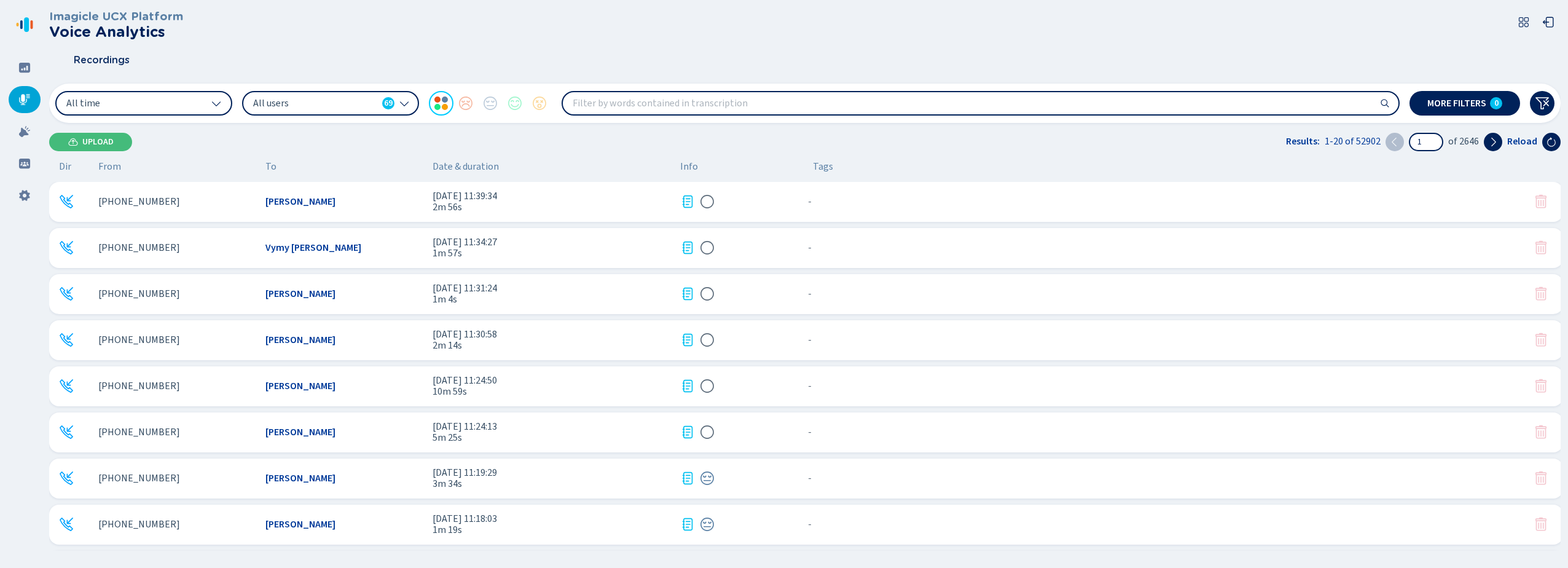
click at [642, 112] on input "search" at bounding box center [981, 103] width 836 height 22
click at [277, 103] on span "All users" at bounding box center [315, 103] width 124 height 13
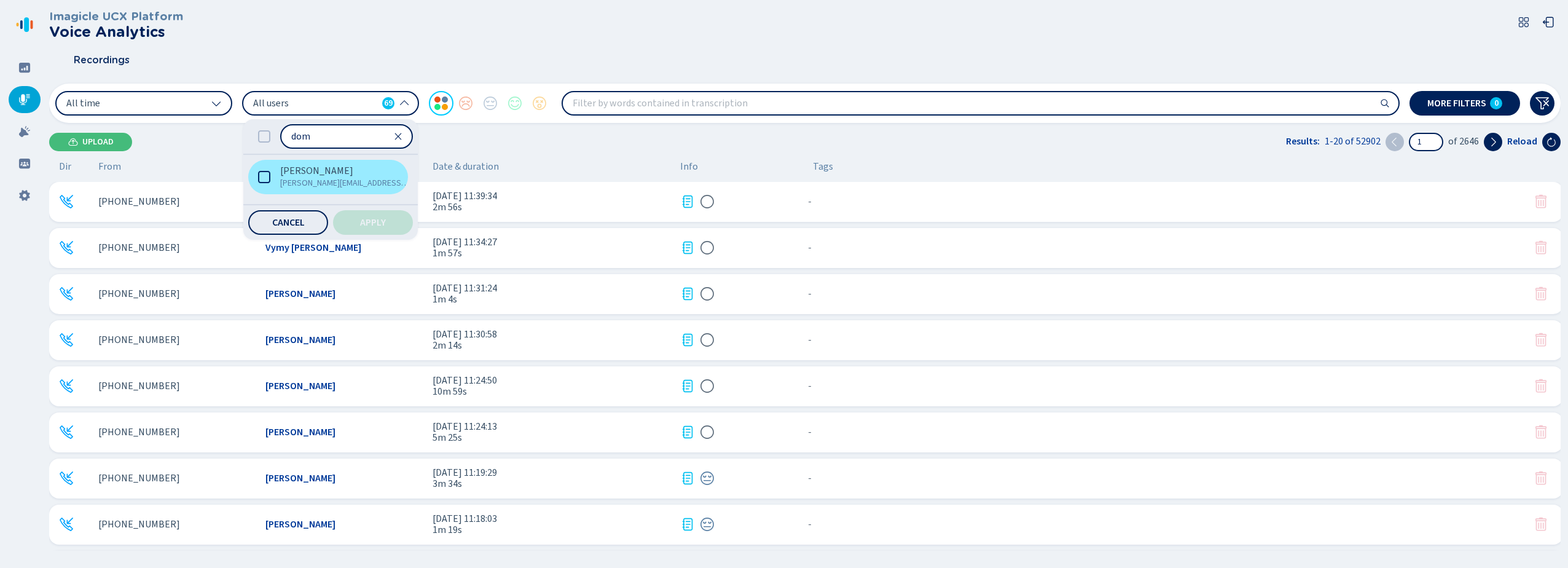
type input "dom"
click at [294, 188] on span "[PERSON_NAME][EMAIL_ADDRESS][PERSON_NAME][DOMAIN_NAME]" at bounding box center [345, 183] width 130 height 13
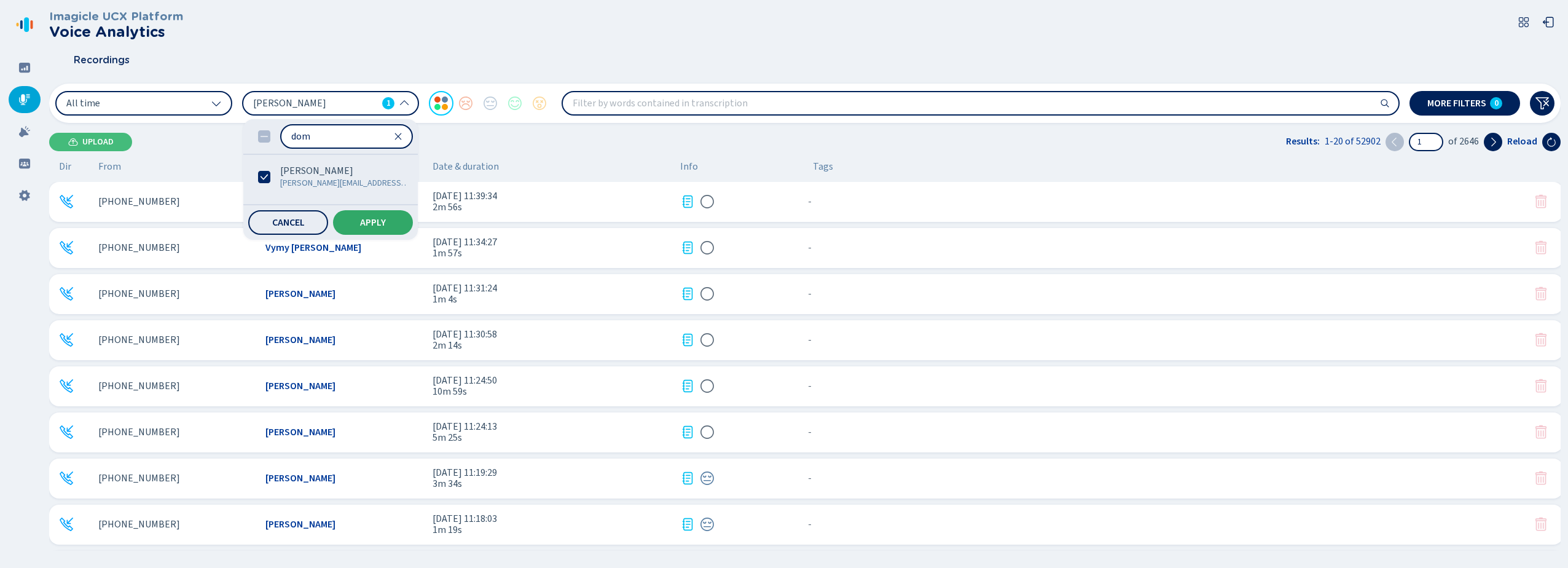
click at [365, 213] on button "Apply" at bounding box center [373, 222] width 80 height 24
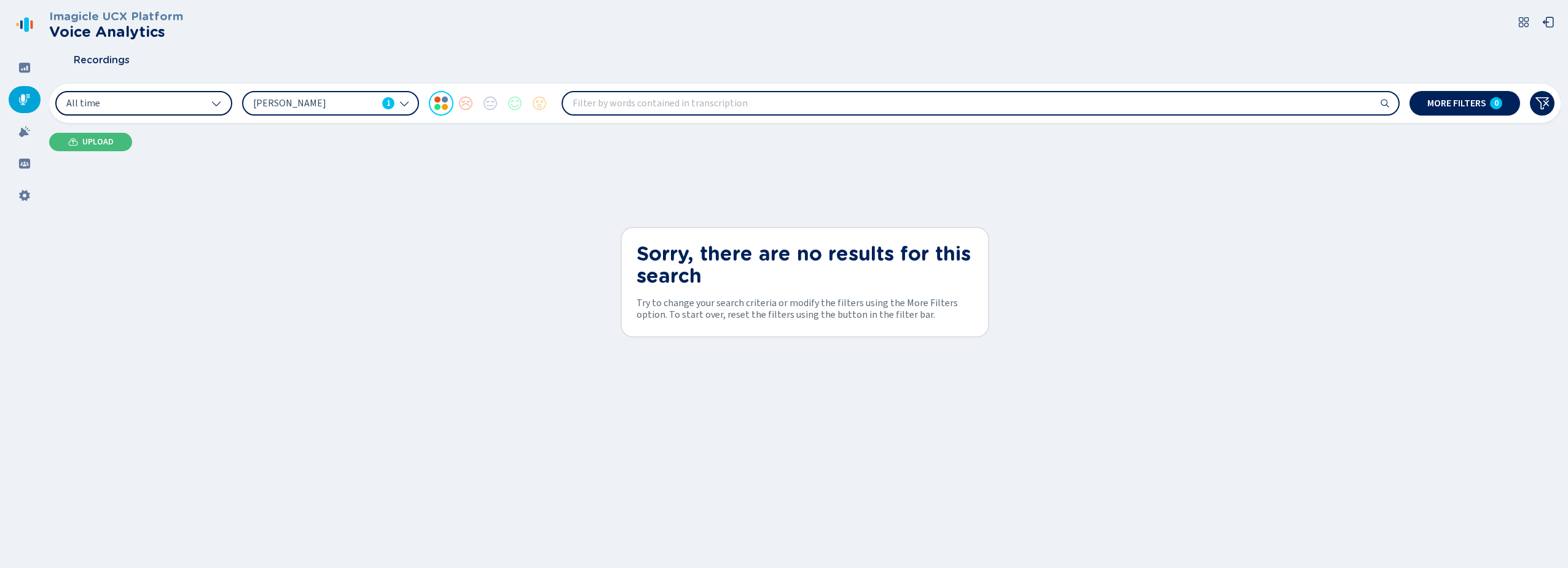
click at [169, 114] on button "All time" at bounding box center [144, 103] width 177 height 24
click at [393, 188] on div "Imagicle UCX Platform Voice Analytics Recordings All time [PERSON_NAME] 1 More …" at bounding box center [805, 280] width 1512 height 561
click at [334, 84] on div "All time [PERSON_NAME] 1 More filters 0" at bounding box center [805, 103] width 1512 height 39
click at [334, 90] on div "All time [PERSON_NAME] 1 More filters 0" at bounding box center [805, 103] width 1512 height 39
click at [340, 102] on span "[PERSON_NAME]" at bounding box center [315, 103] width 124 height 13
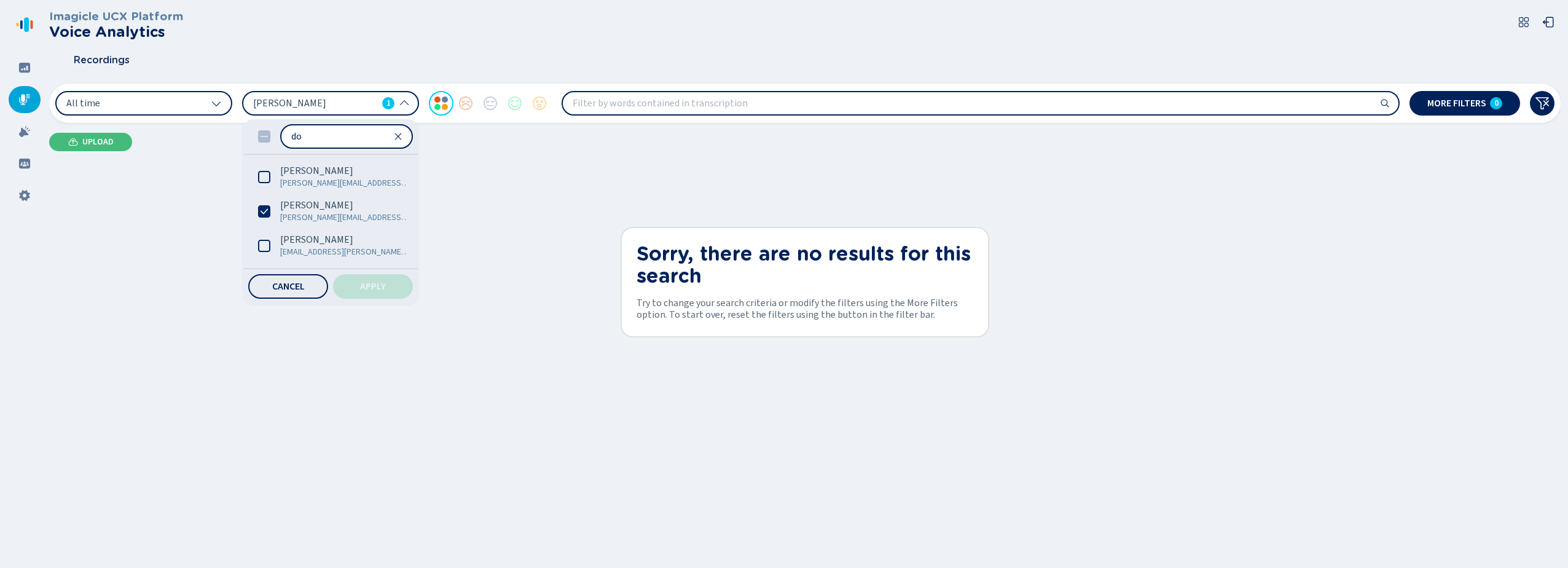
type input "dom"
